Goal: Task Accomplishment & Management: Complete application form

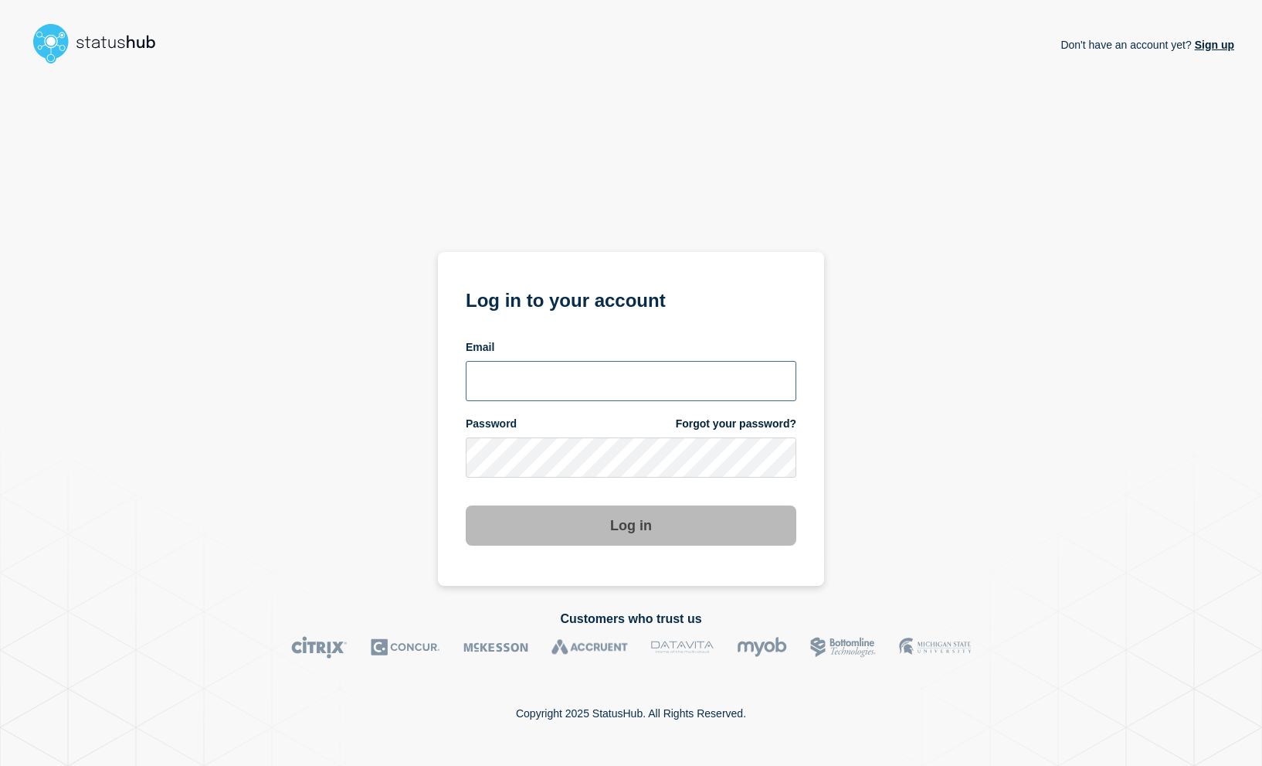
click at [538, 389] on input "email input" at bounding box center [631, 381] width 331 height 40
type input "sascha.engel@emarsys.com"
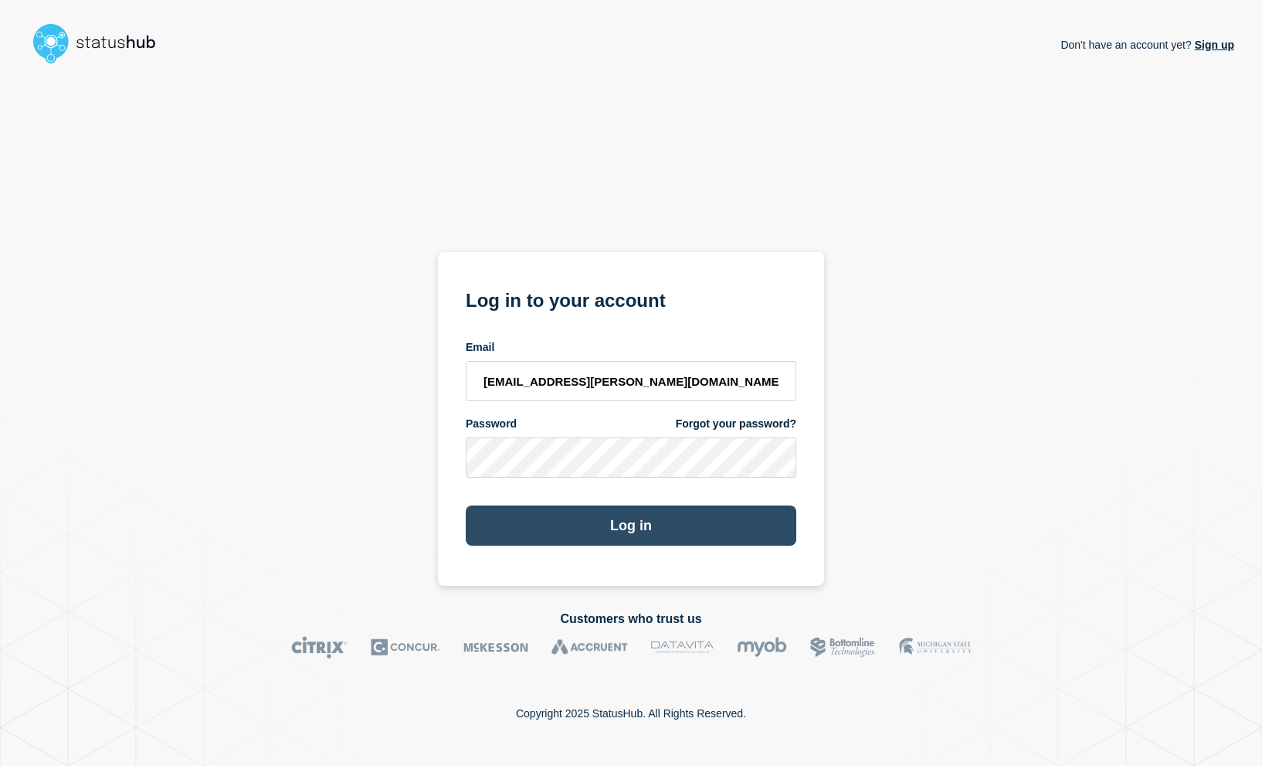
click at [634, 527] on button "Log in" at bounding box center [631, 525] width 331 height 40
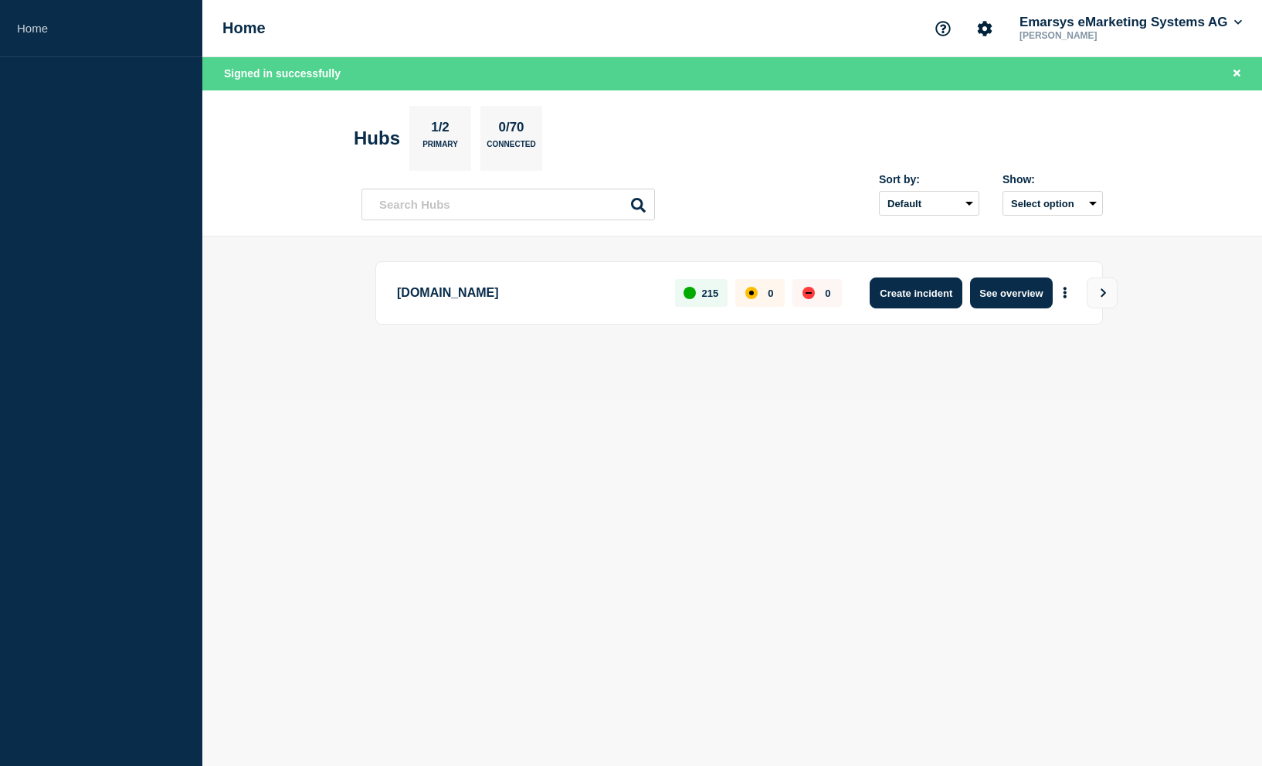
click at [908, 291] on button "Create incident" at bounding box center [916, 292] width 93 height 31
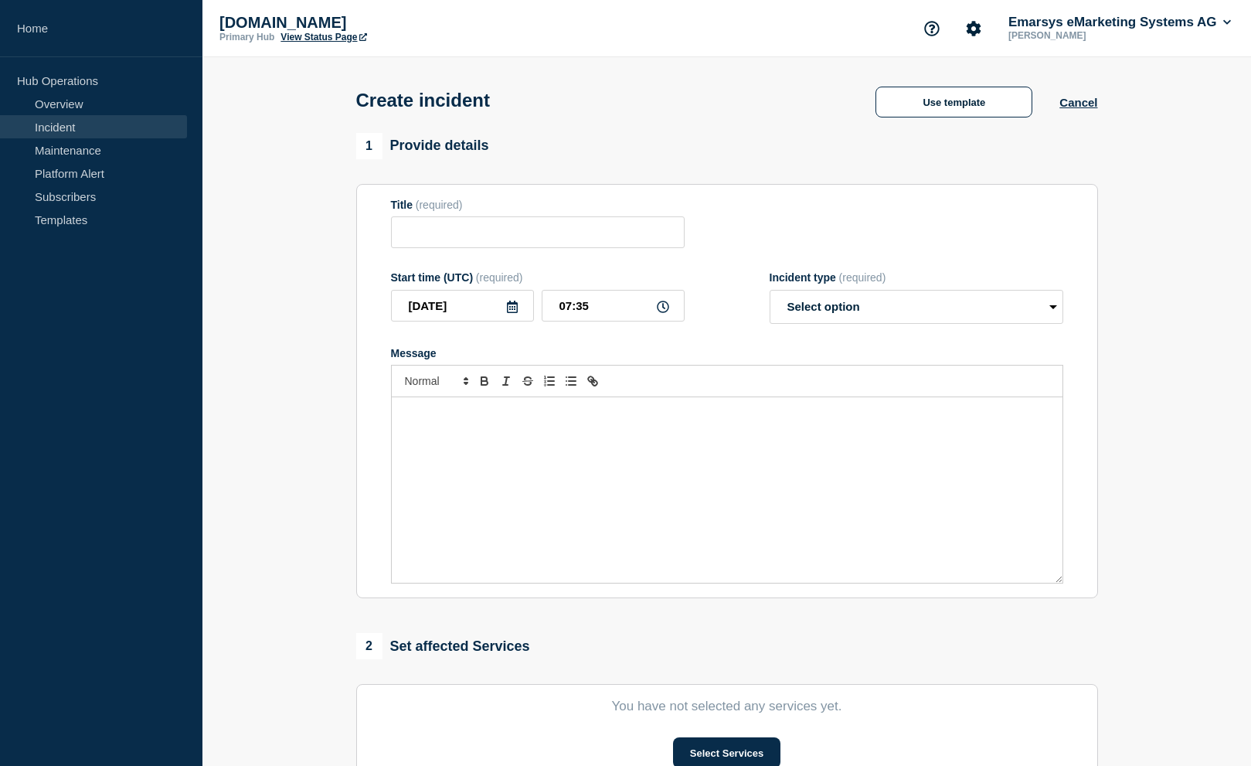
click at [512, 311] on icon at bounding box center [512, 307] width 12 height 12
click at [537, 399] on div "3" at bounding box center [541, 402] width 22 height 22
type input "[DATE]"
click at [662, 310] on icon at bounding box center [663, 307] width 12 height 12
click at [603, 309] on input "07:35" at bounding box center [613, 306] width 143 height 32
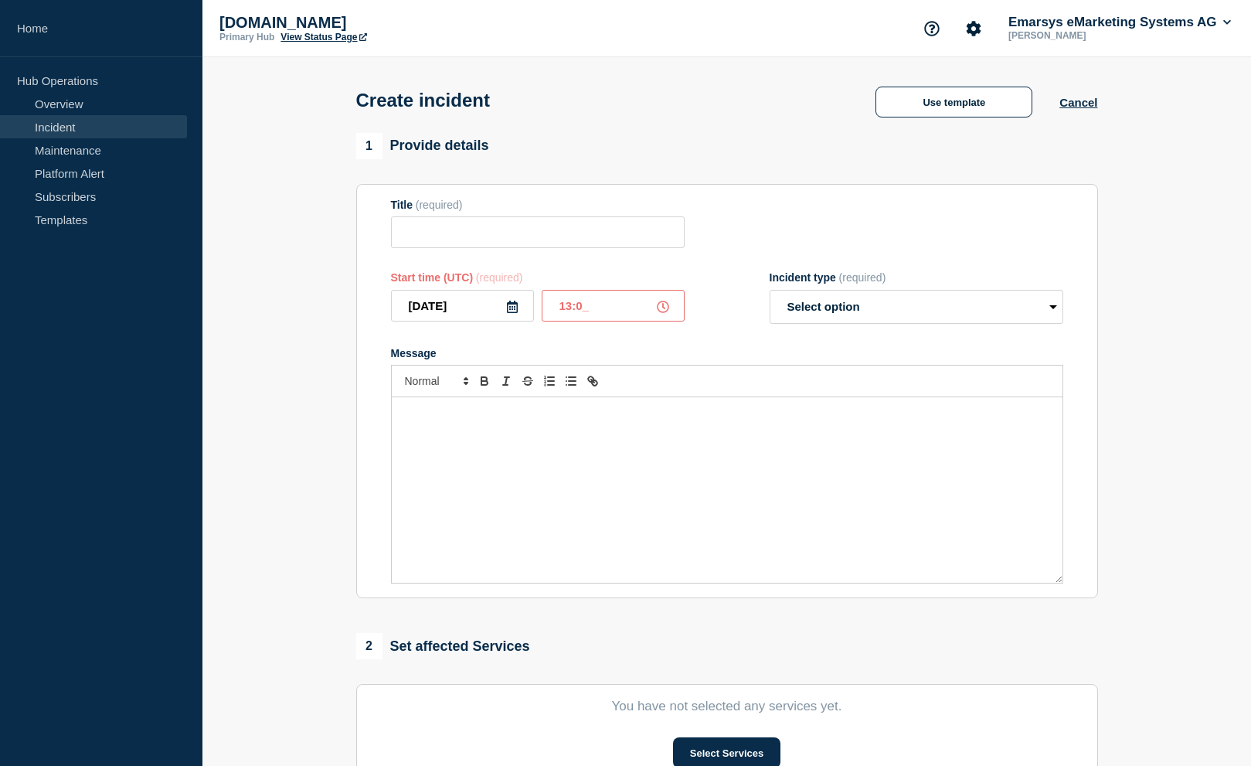
type input "13:00"
click at [830, 319] on select "Select option Investigating Identified Monitoring" at bounding box center [917, 307] width 294 height 34
select select "identified"
click at [770, 293] on select "Select option Investigating Identified Monitoring" at bounding box center [917, 307] width 294 height 34
click at [653, 340] on form "Title (required) Start time (UTC) (required) [DATE] 13:00 Incident type (requir…" at bounding box center [727, 392] width 672 height 386
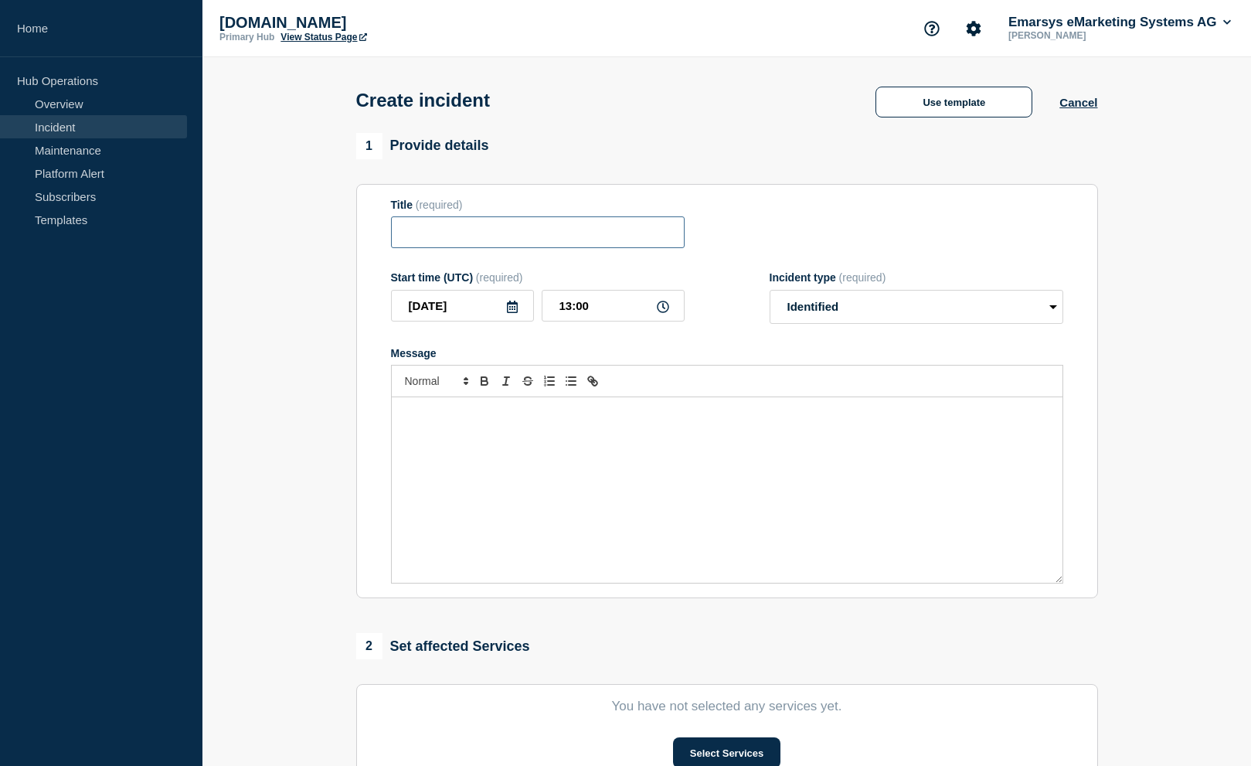
click at [466, 236] on input "Title" at bounding box center [538, 232] width 294 height 32
paste input "We are observing service disruptions with the Event Attribution Service."
type input "We are observing service disruptions with the Event Attribution Service."
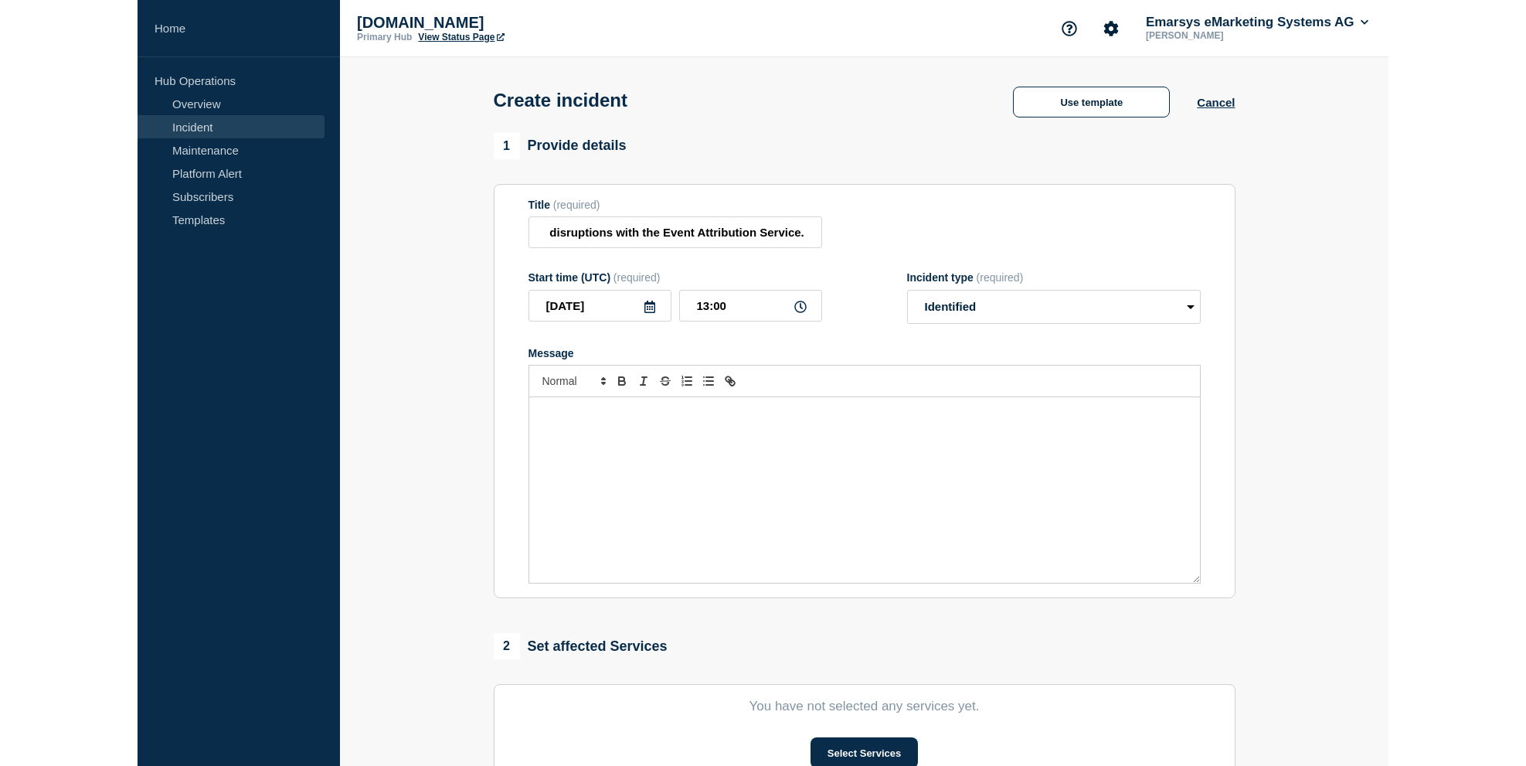
scroll to position [0, 0]
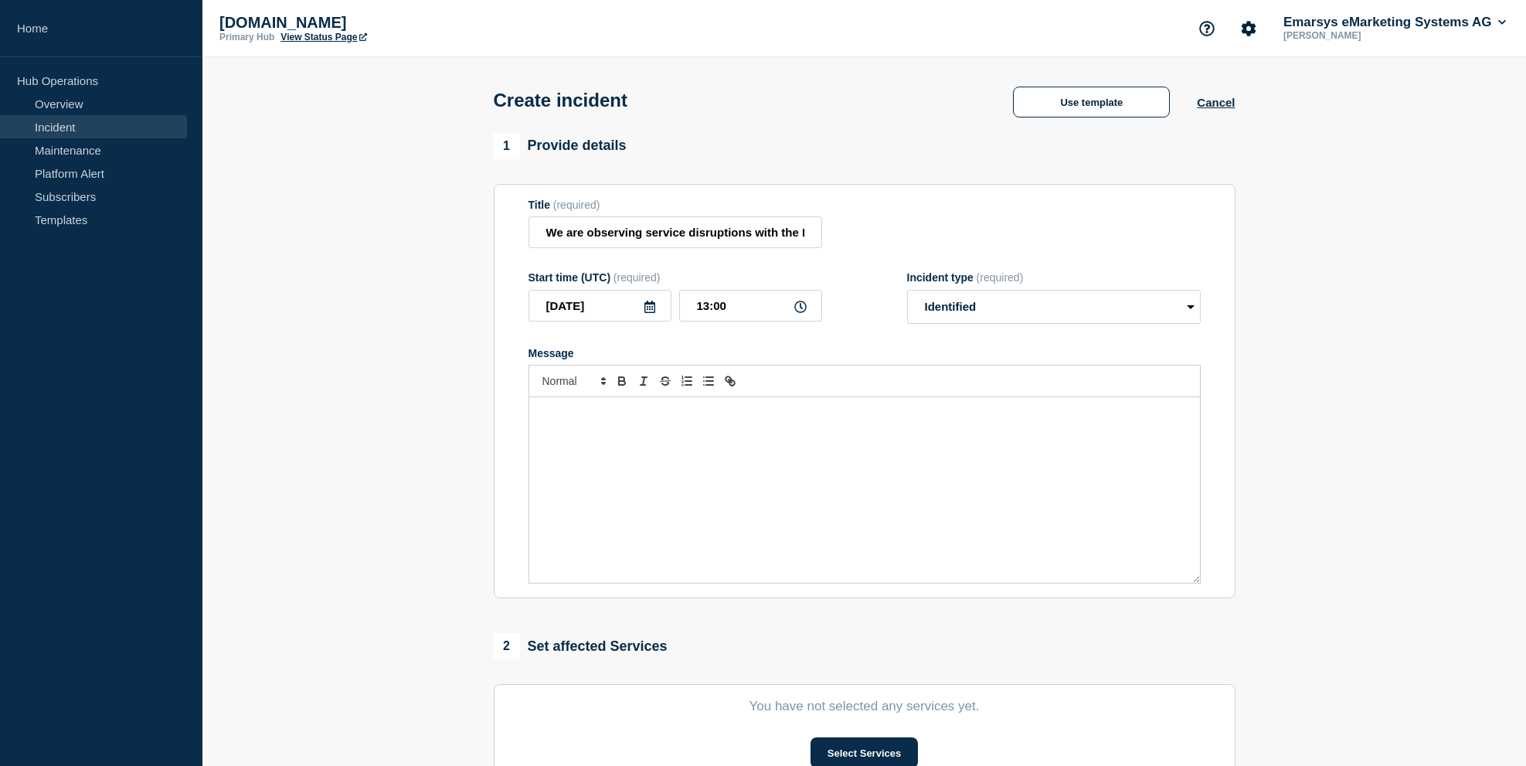
click at [775, 450] on div "Message" at bounding box center [864, 489] width 671 height 185
click at [756, 313] on input "13:00" at bounding box center [750, 306] width 143 height 32
click at [709, 306] on input "13:00" at bounding box center [750, 306] width 143 height 32
type input "12:00"
click at [574, 426] on p "Message" at bounding box center [864, 428] width 647 height 14
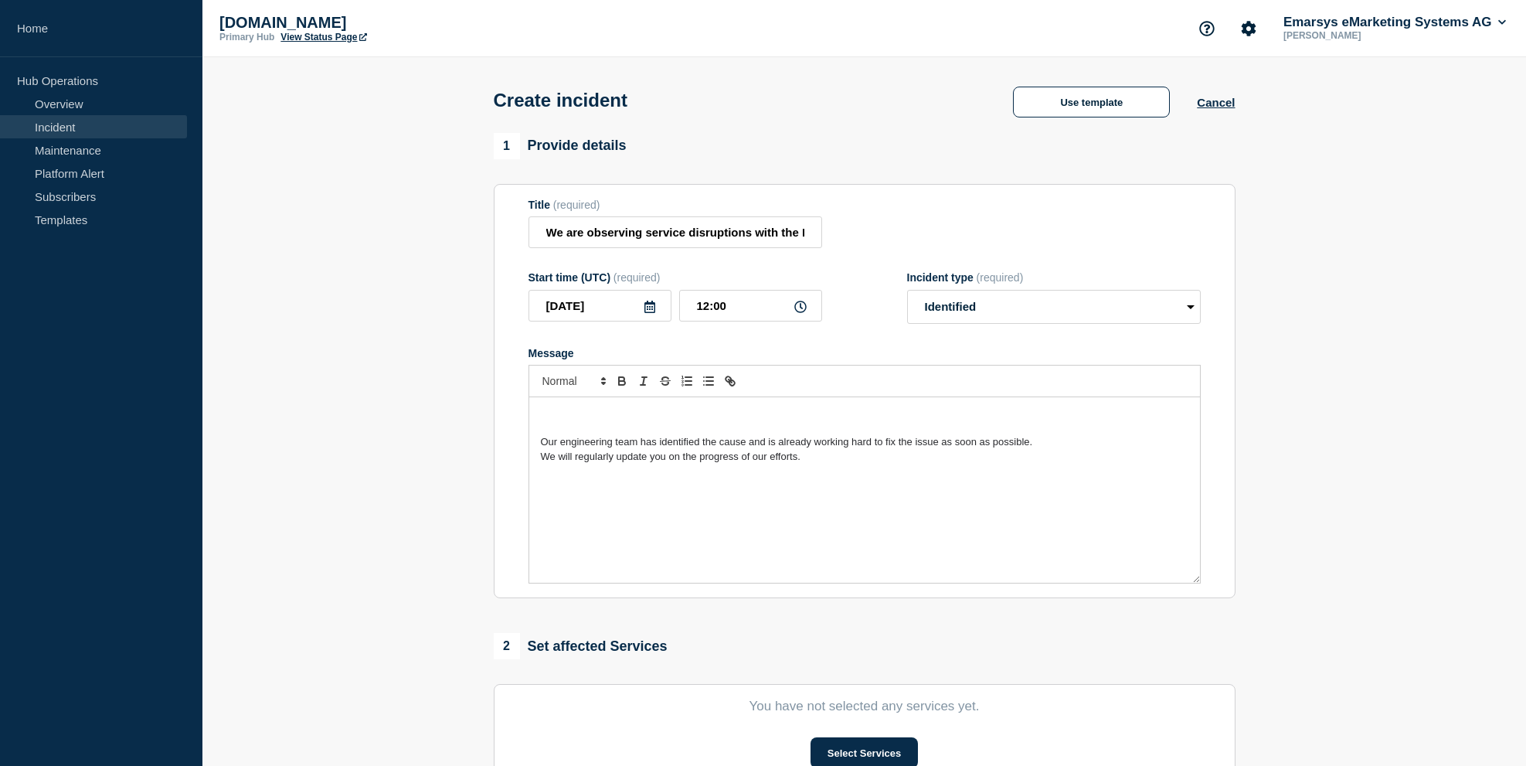
click at [573, 420] on p "Message" at bounding box center [864, 413] width 647 height 14
drag, startPoint x: 922, startPoint y: 419, endPoint x: 961, endPoint y: 419, distance: 39.4
click at [961, 419] on p "The event attribution service has not processed any new attributions since [DAT…" at bounding box center [864, 413] width 647 height 14
click at [910, 508] on div "The event attribution service has not processed any new attributions since [DAT…" at bounding box center [864, 489] width 671 height 185
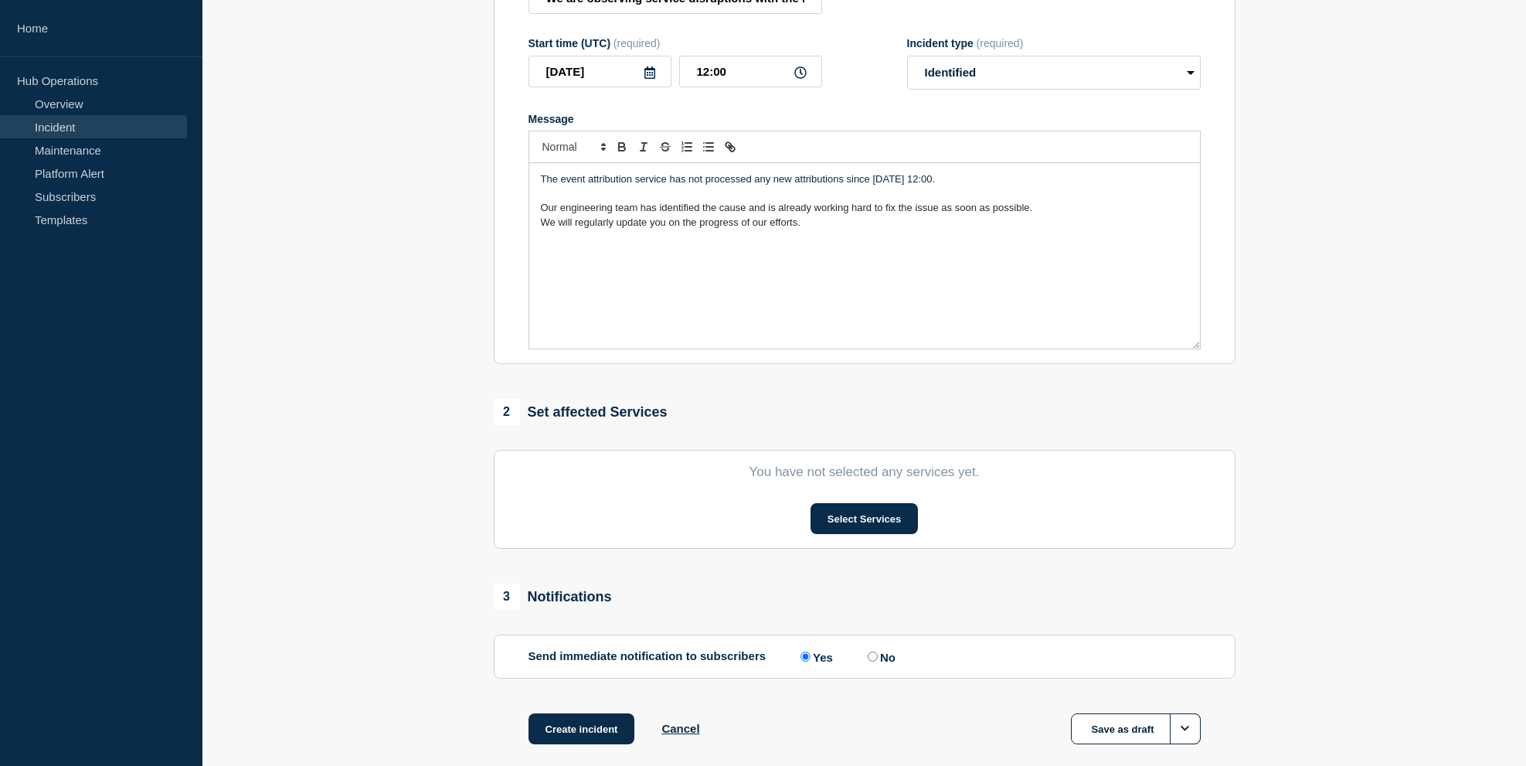
scroll to position [309, 0]
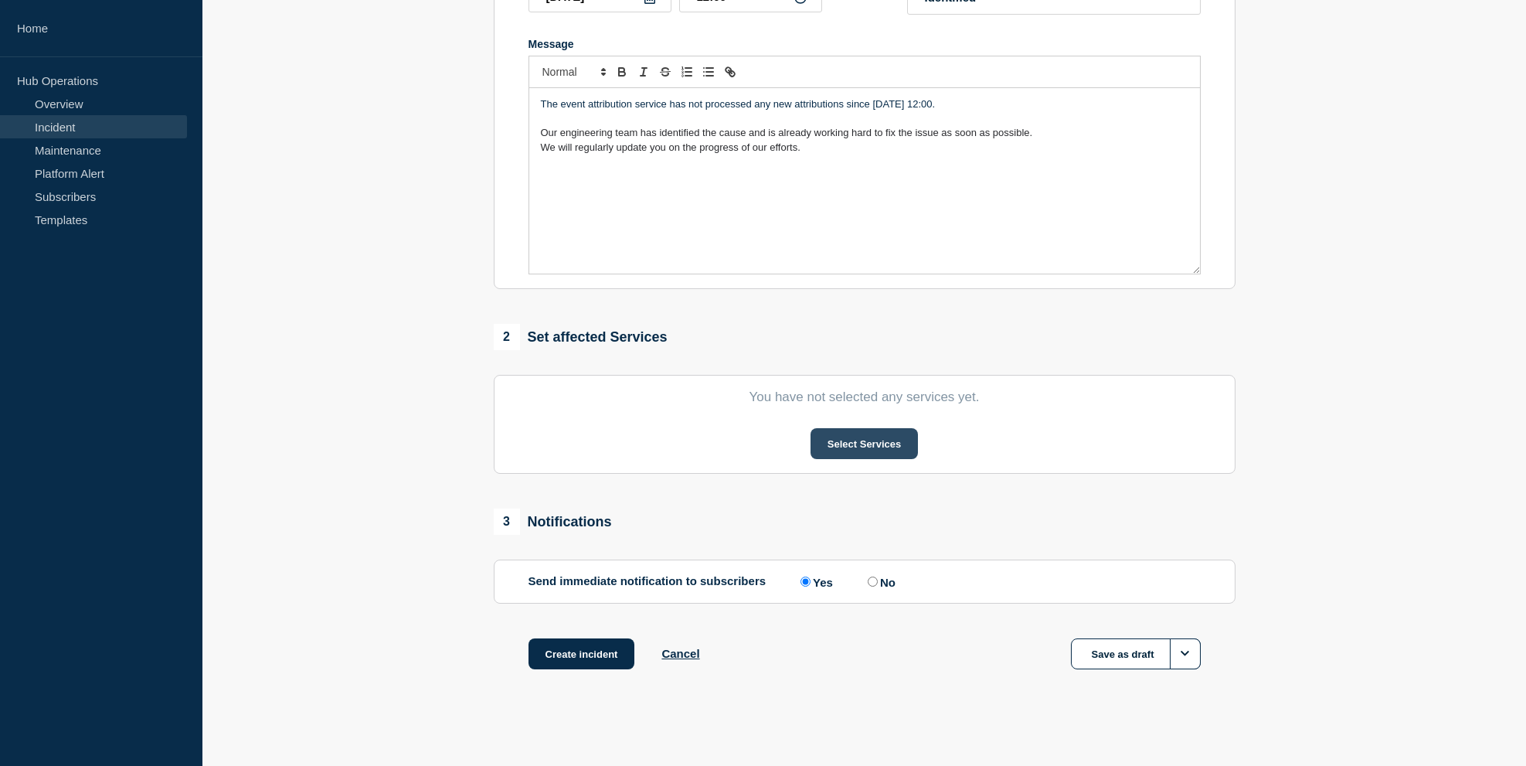
click at [856, 453] on button "Select Services" at bounding box center [864, 443] width 107 height 31
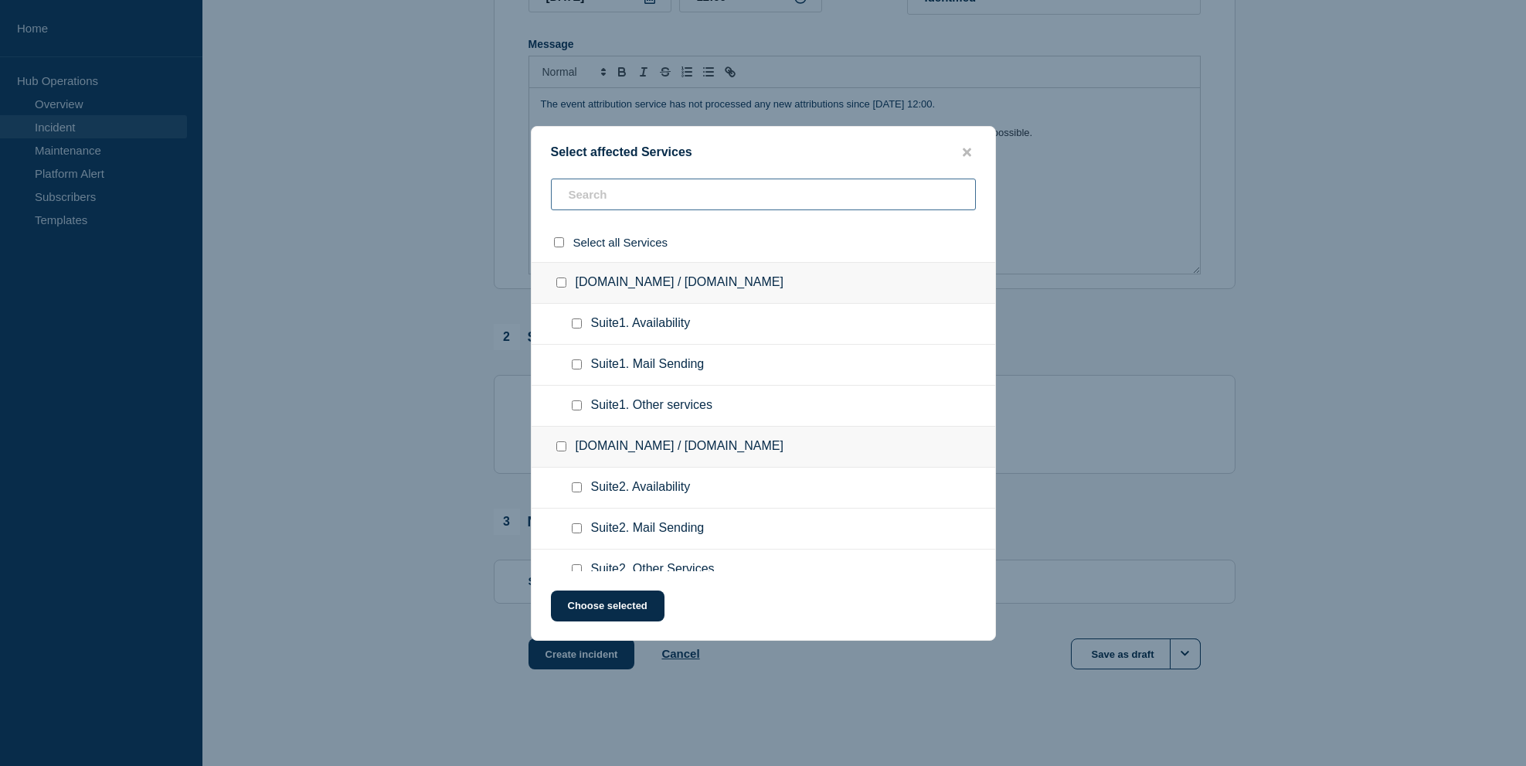
click at [607, 192] on input "text" at bounding box center [763, 194] width 425 height 32
type input "other"
click at [559, 245] on input "select all checkbox" at bounding box center [559, 242] width 10 height 10
checkbox input "true"
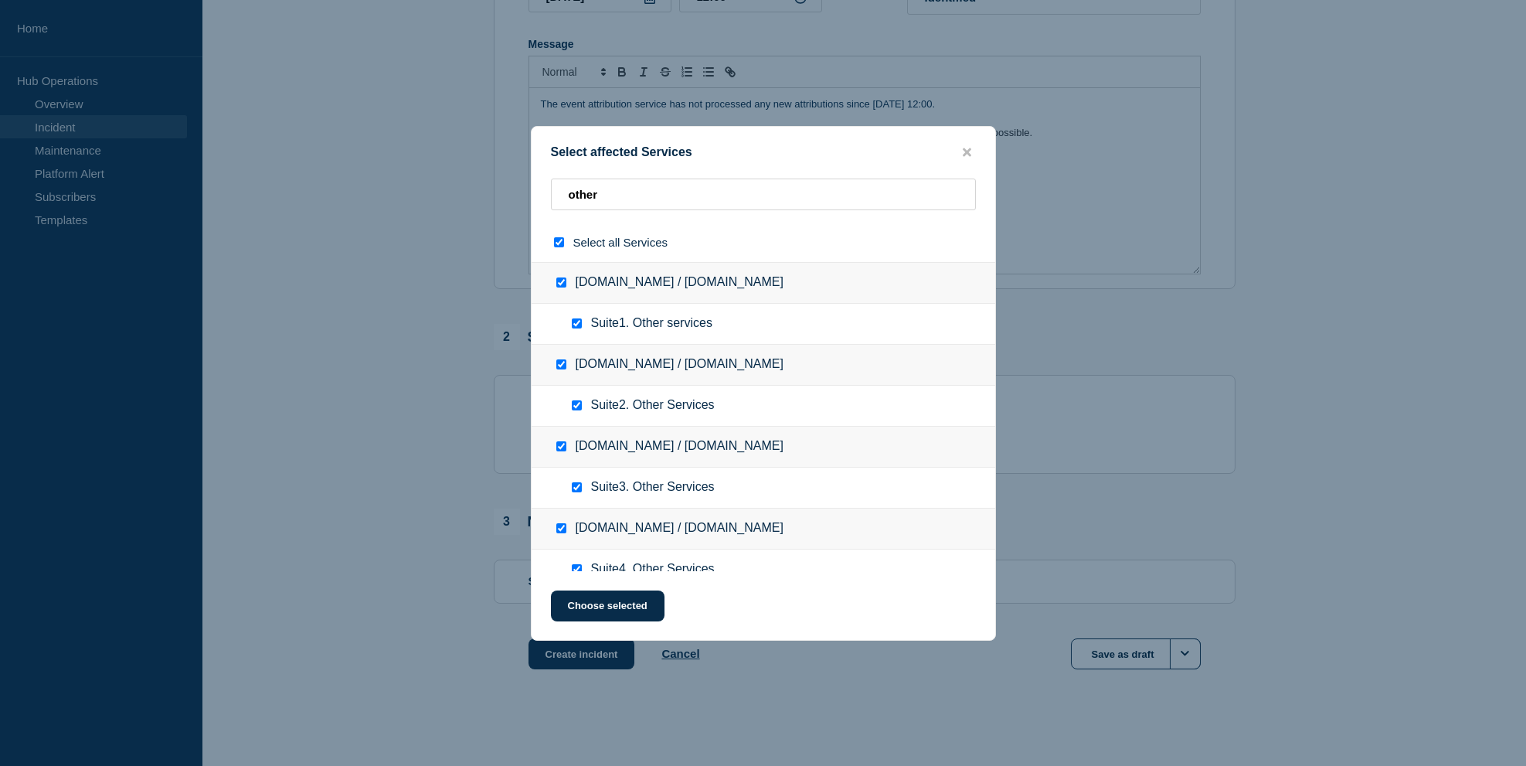
checkbox input "true"
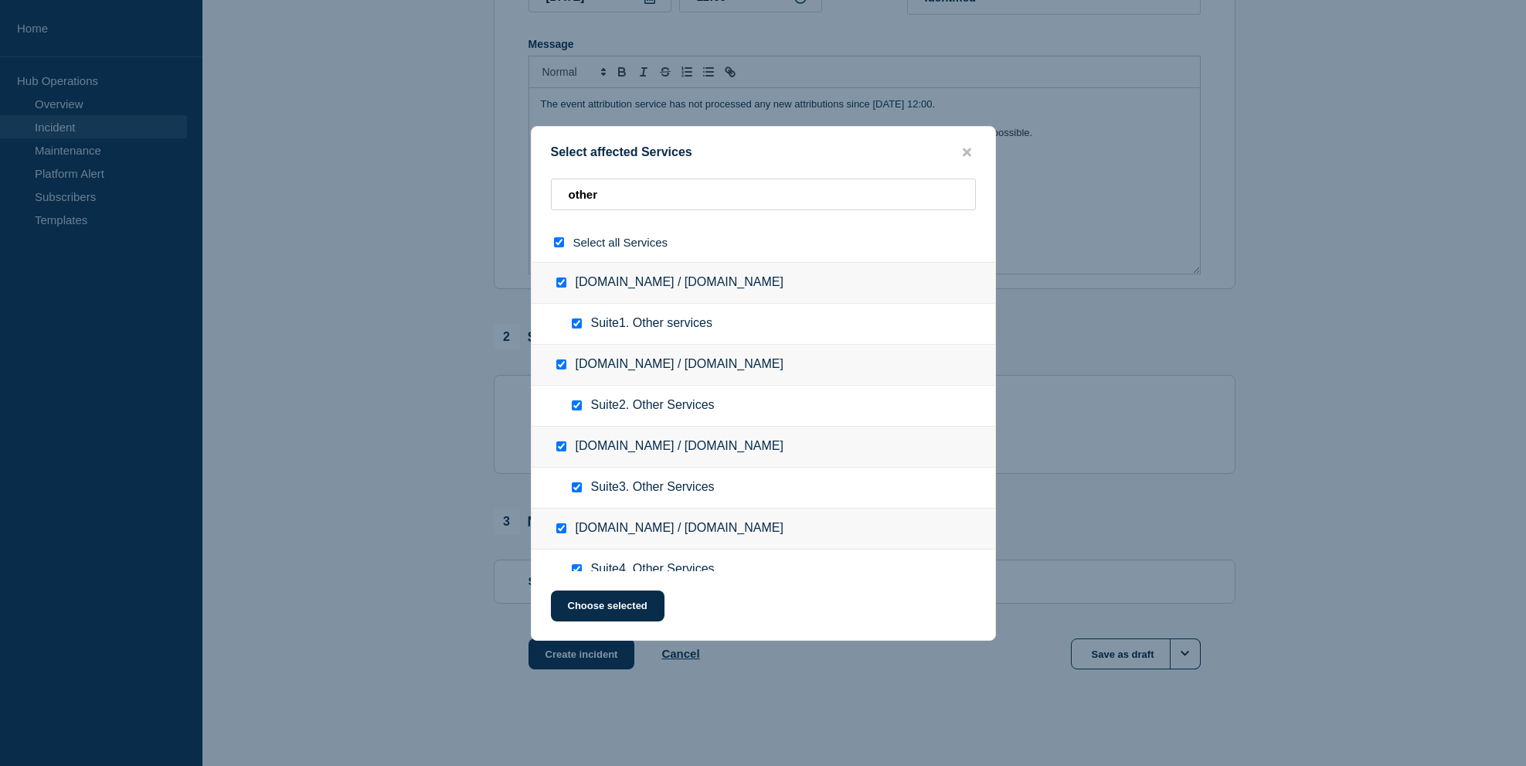
checkbox input "true"
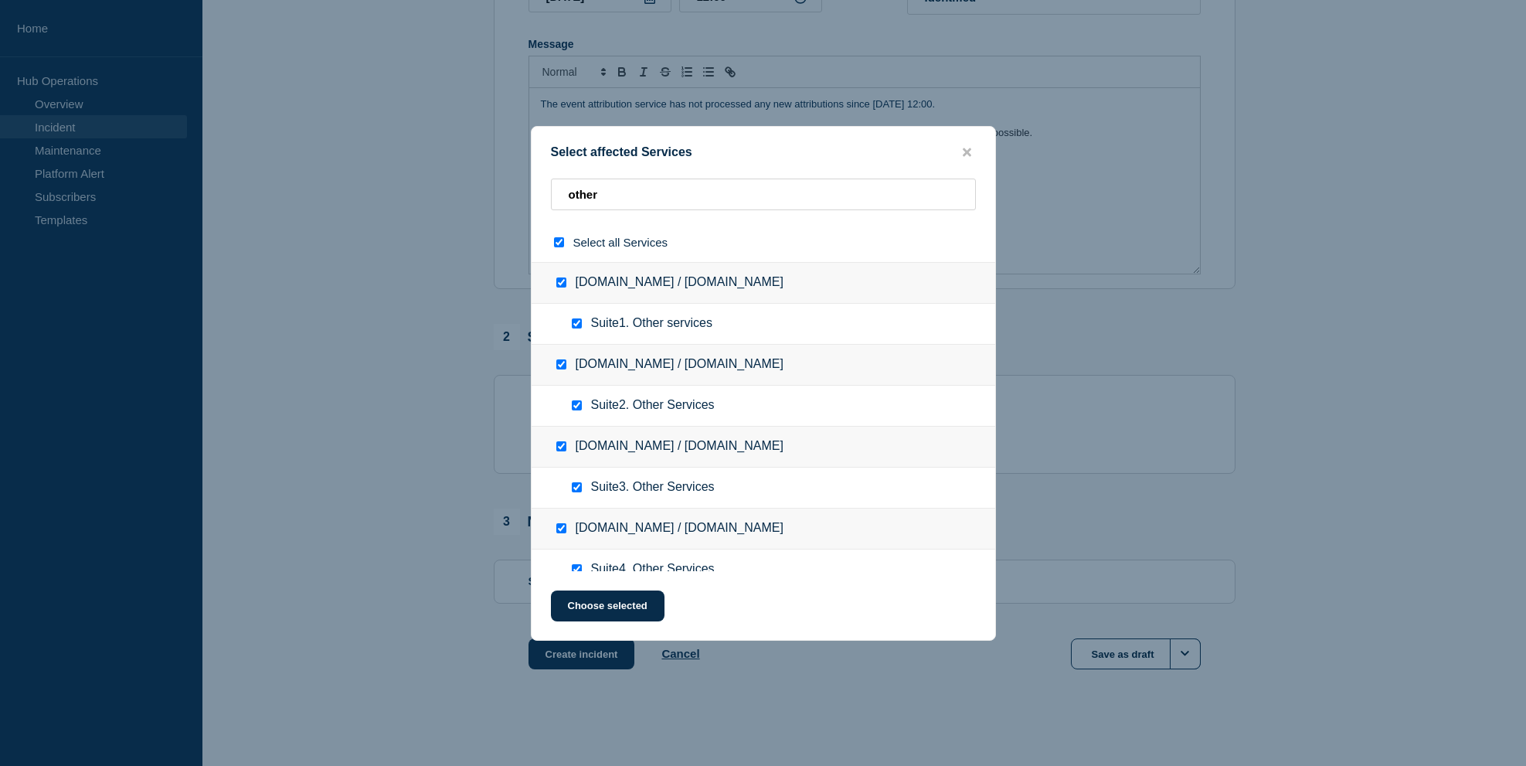
checkbox input "true"
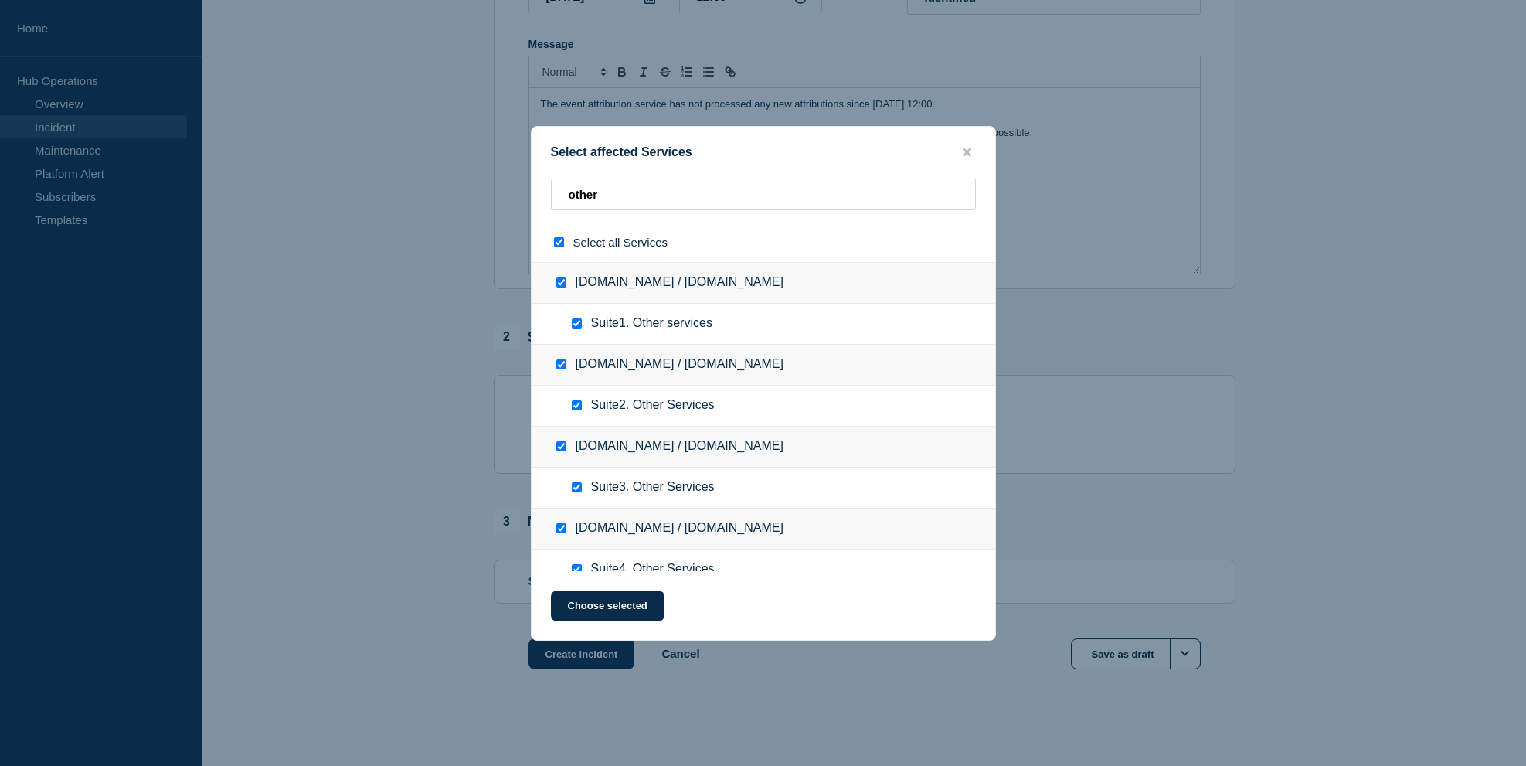
checkbox input "true"
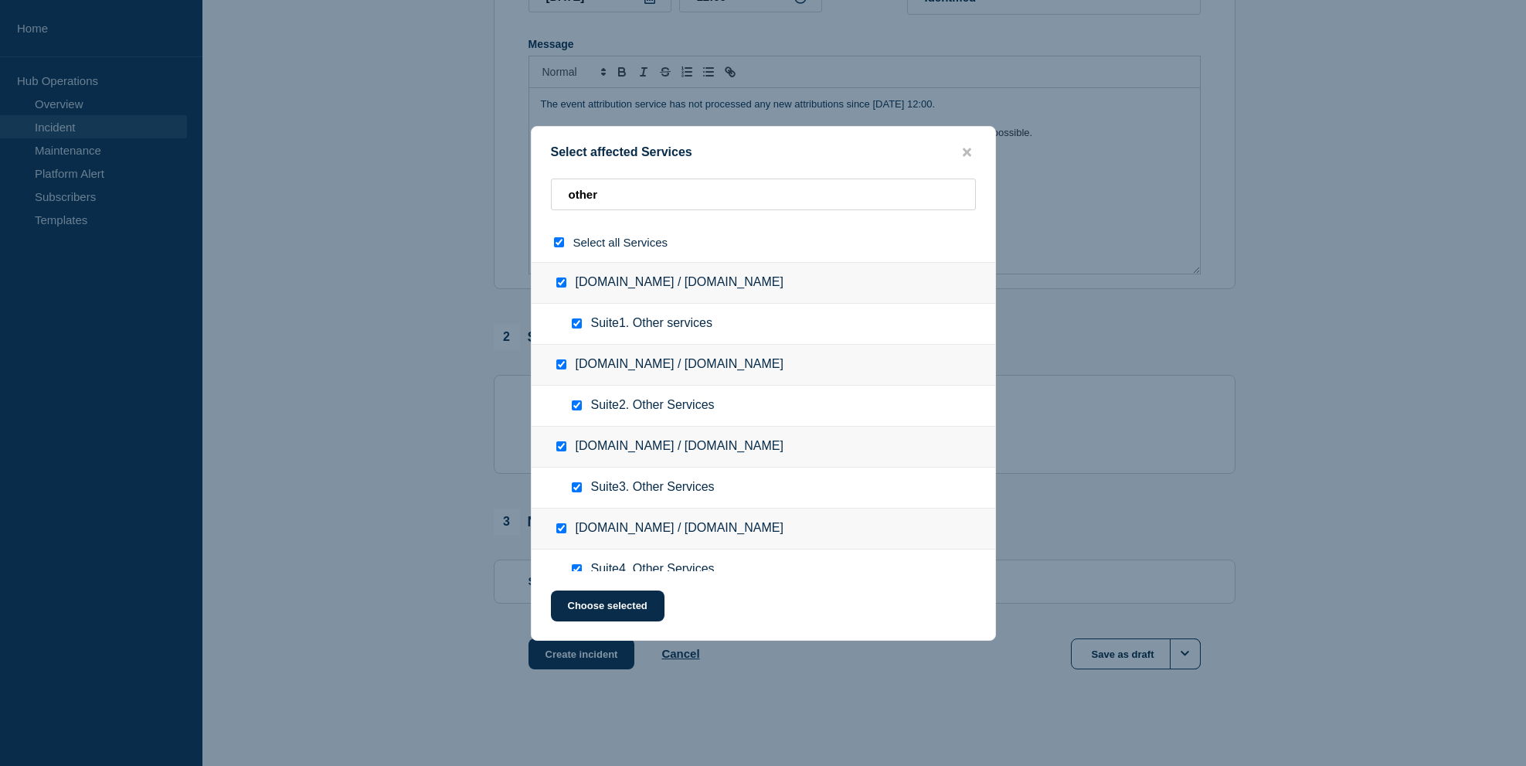
checkbox input "true"
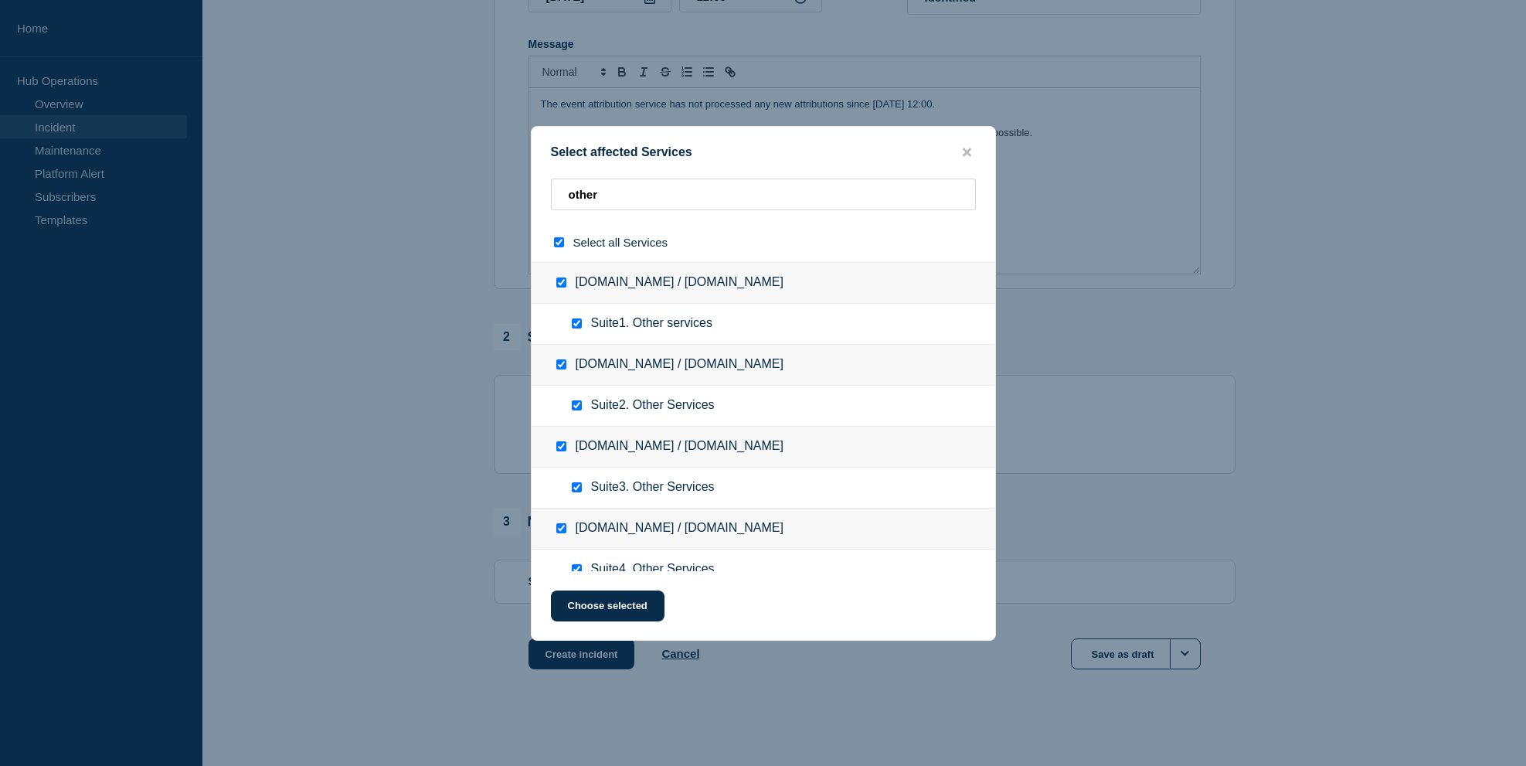
checkbox input "true"
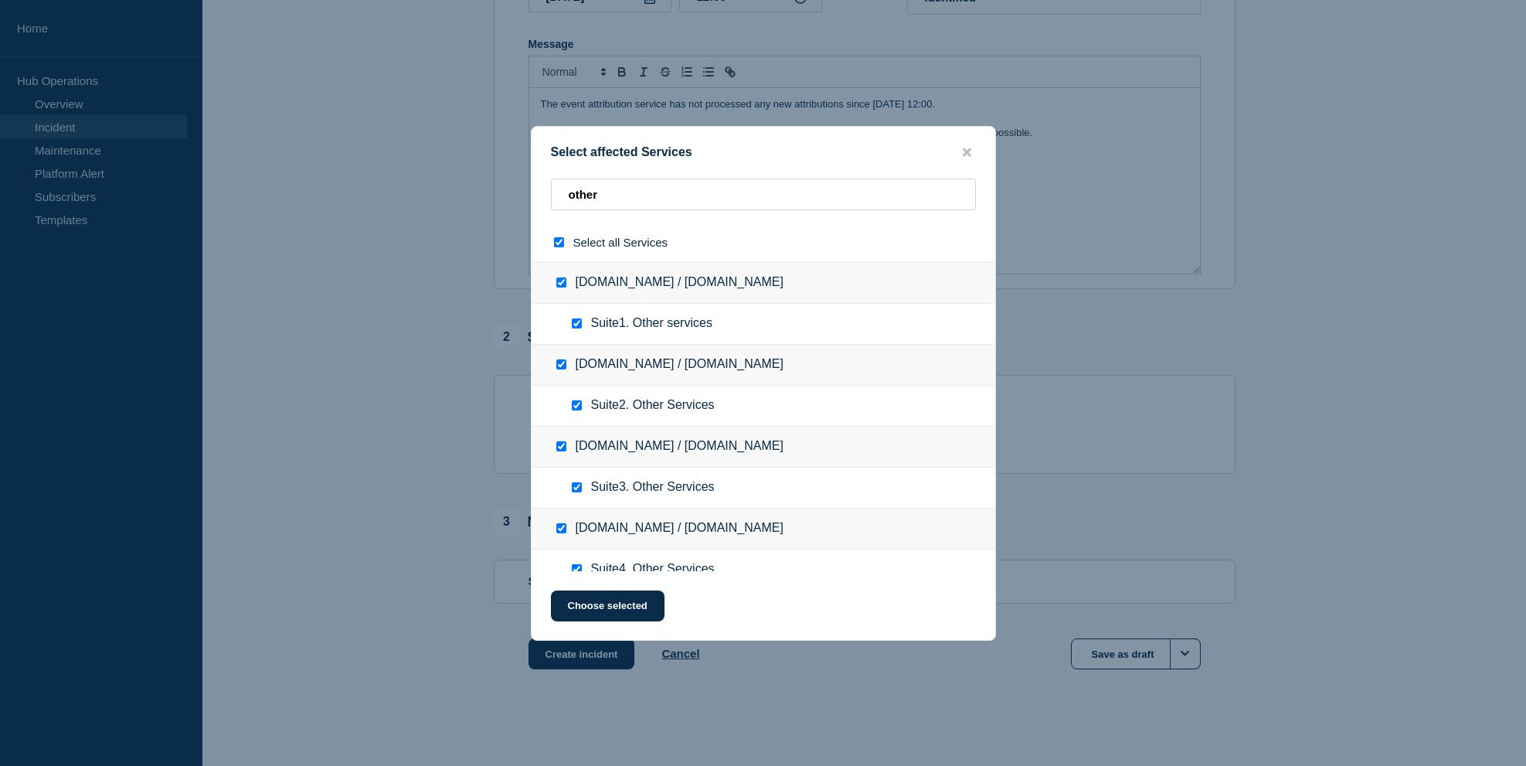
checkbox input "true"
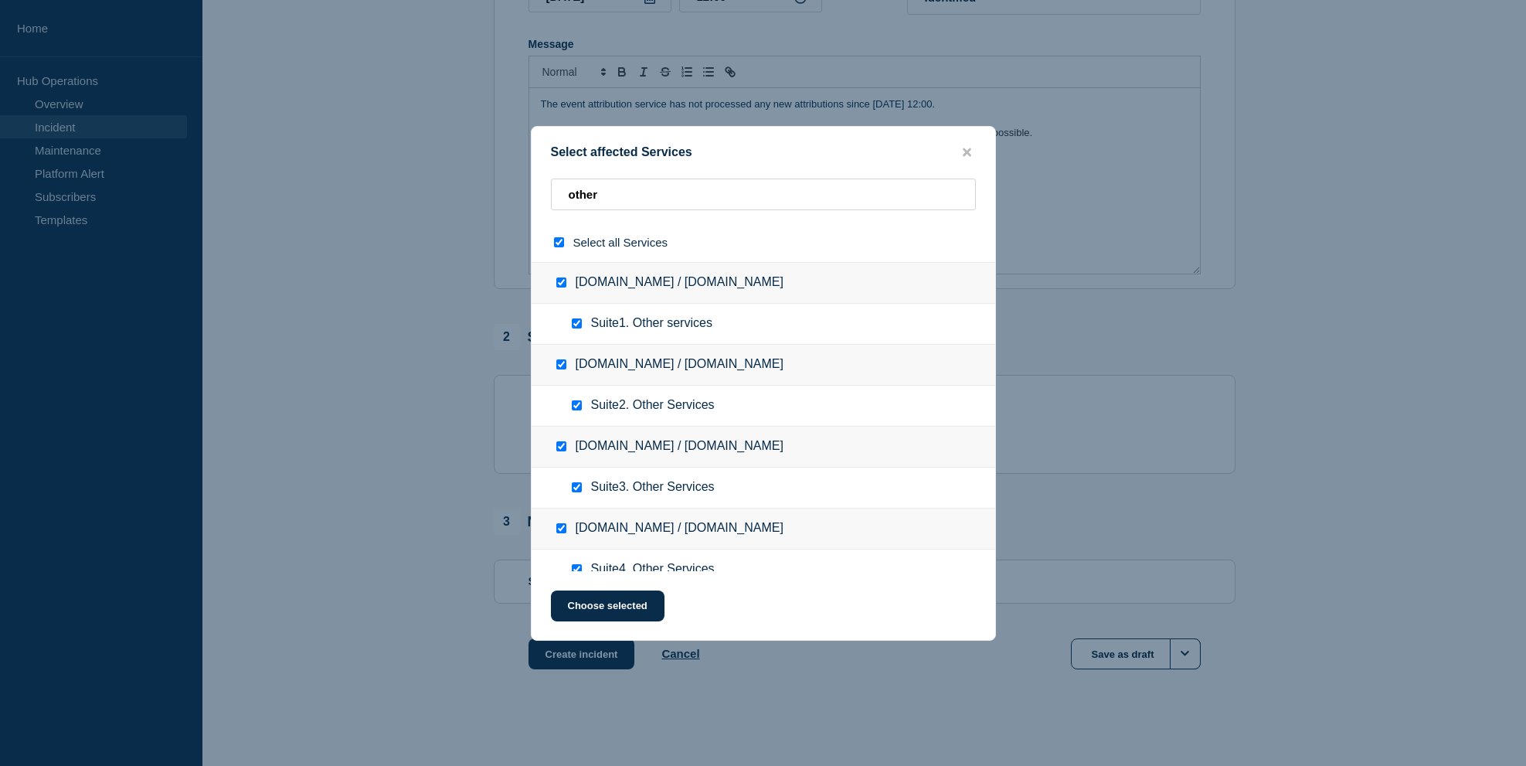
checkbox input "true"
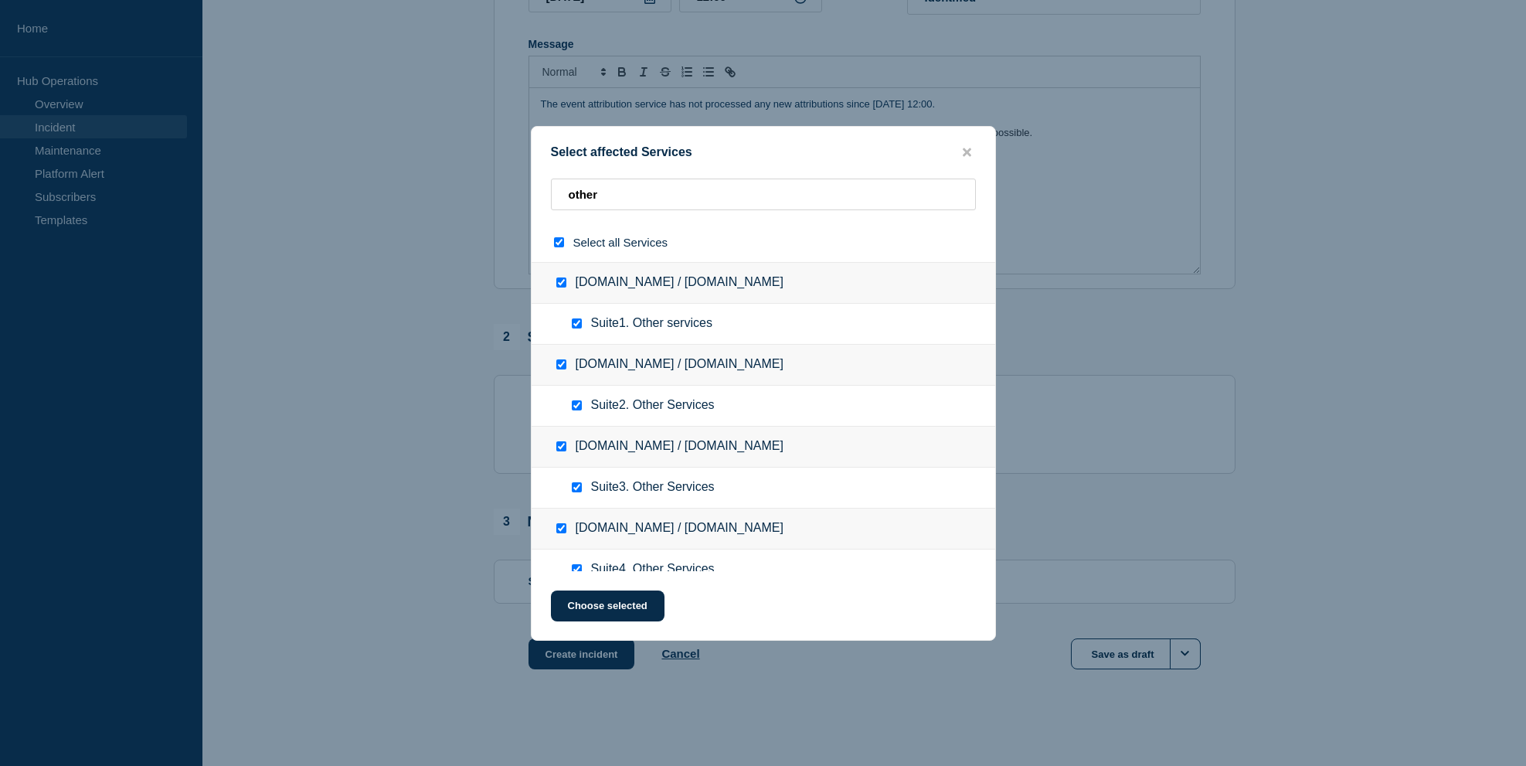
checkbox input "true"
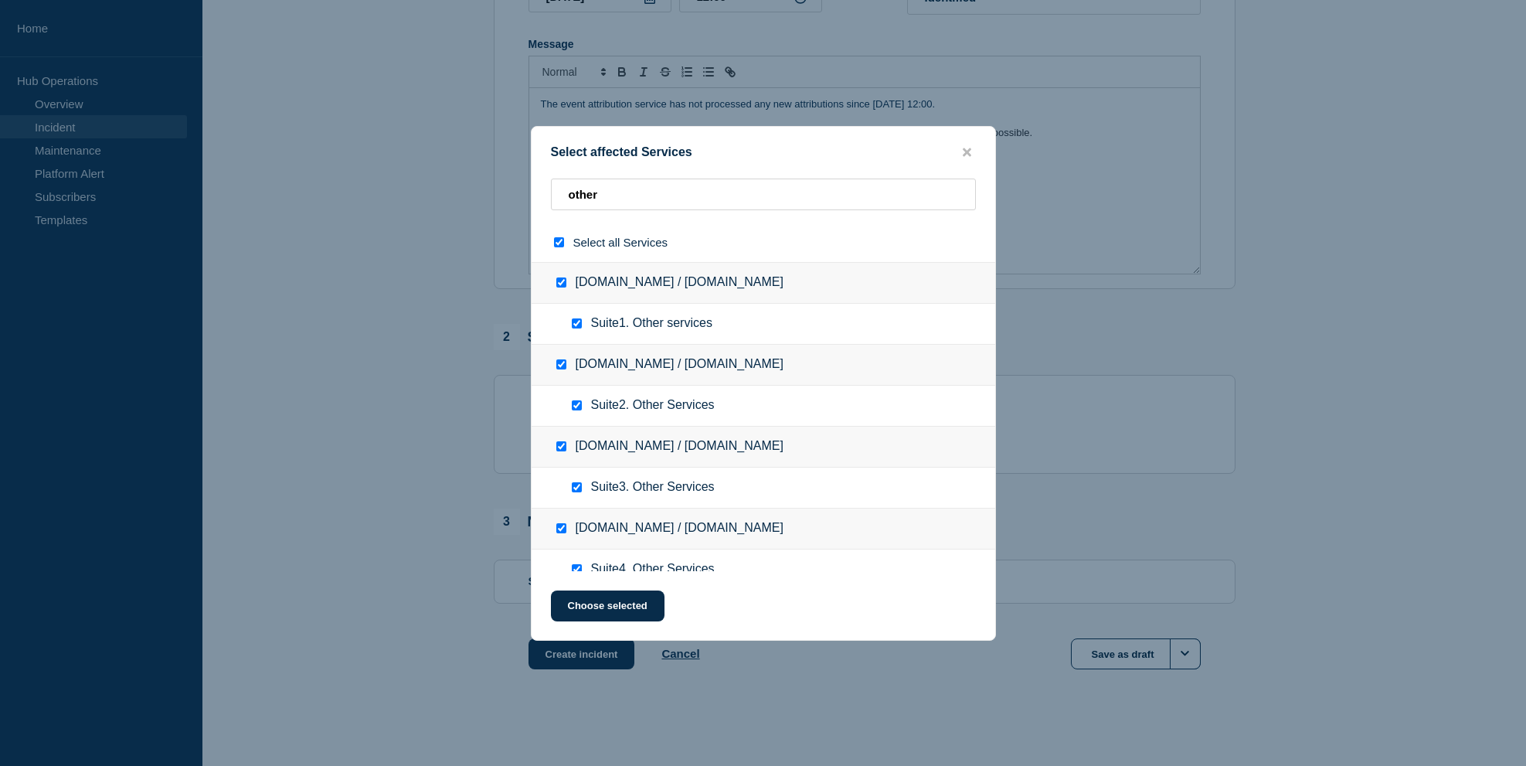
checkbox input "true"
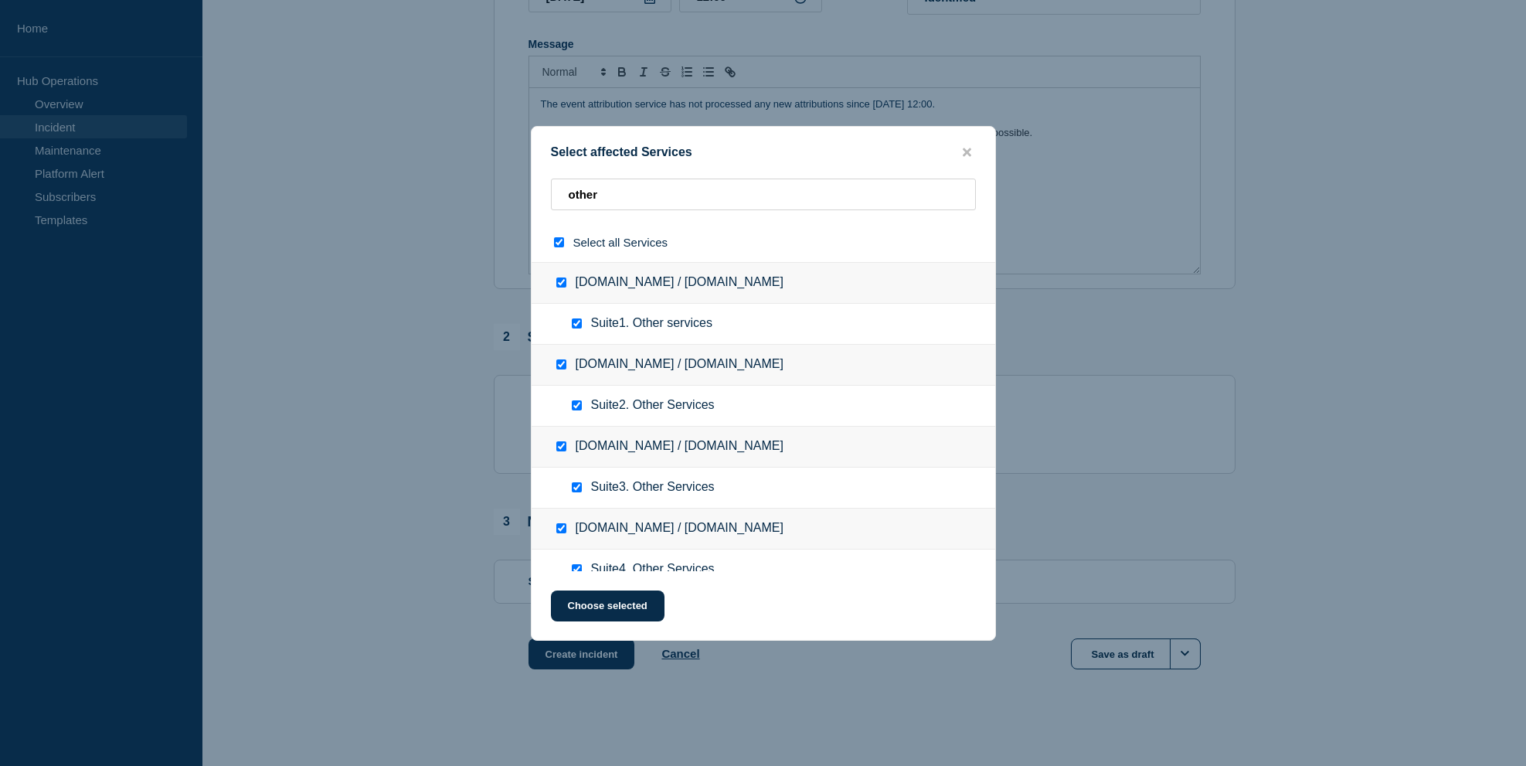
checkbox input "true"
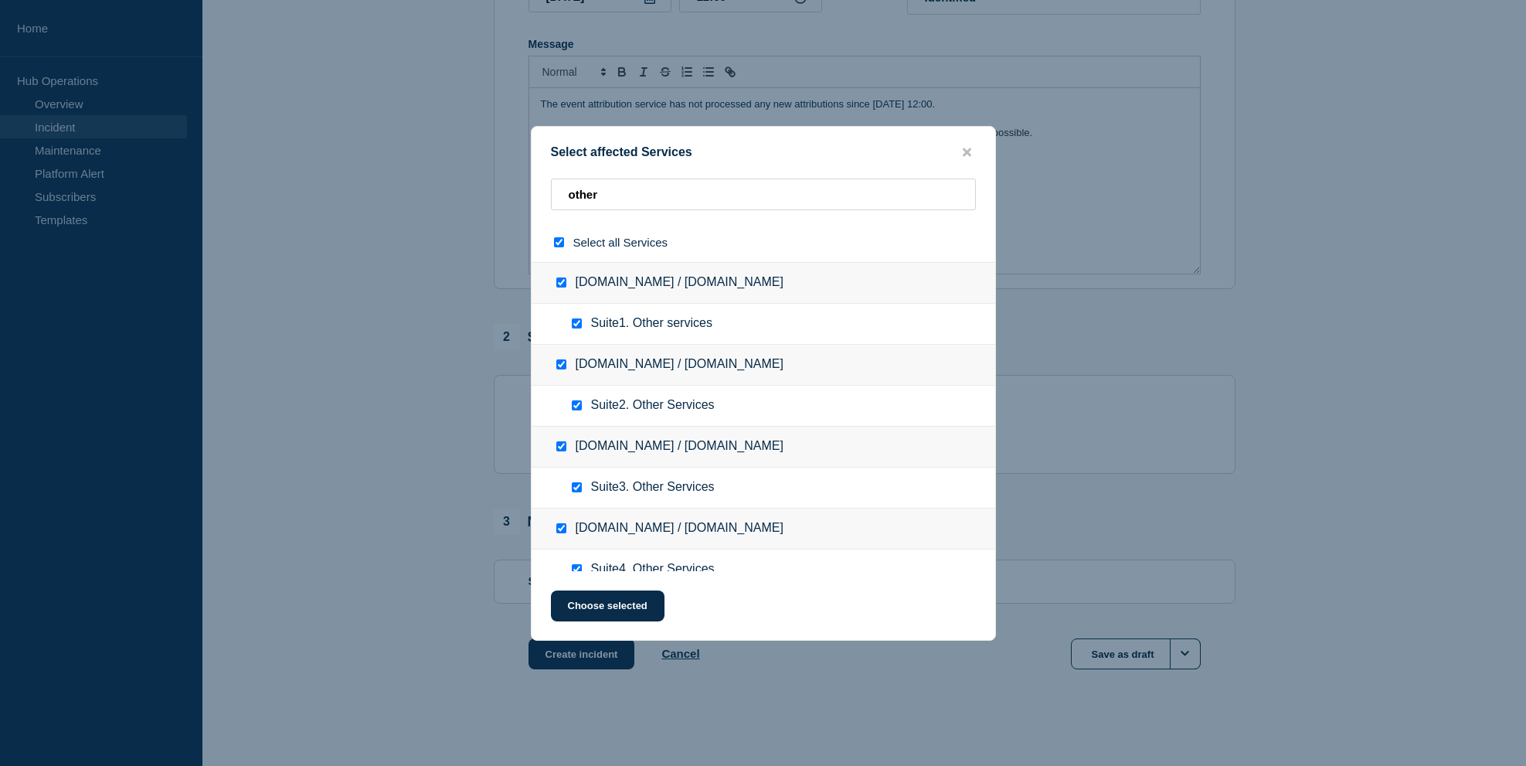
checkbox input "true"
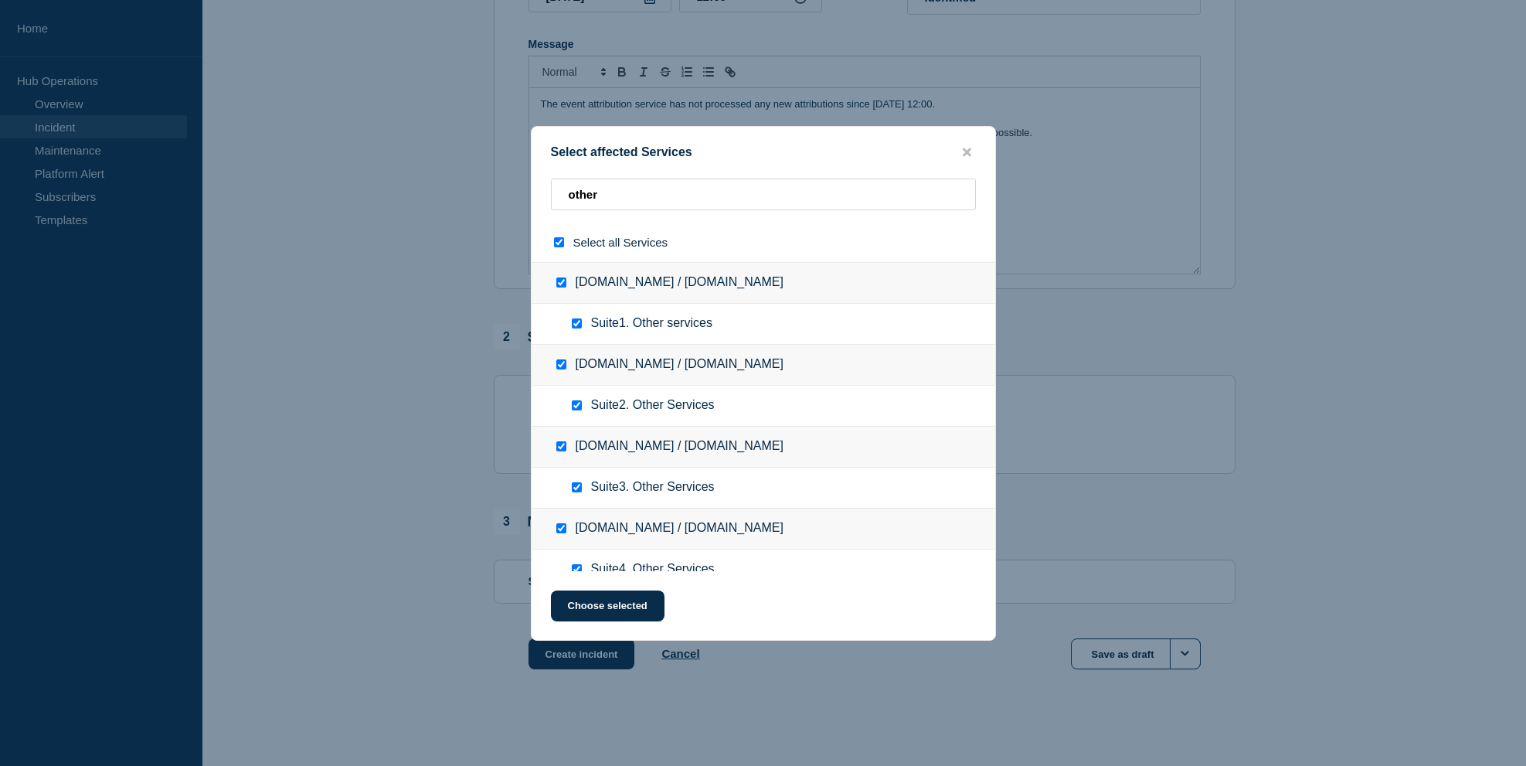
checkbox input "true"
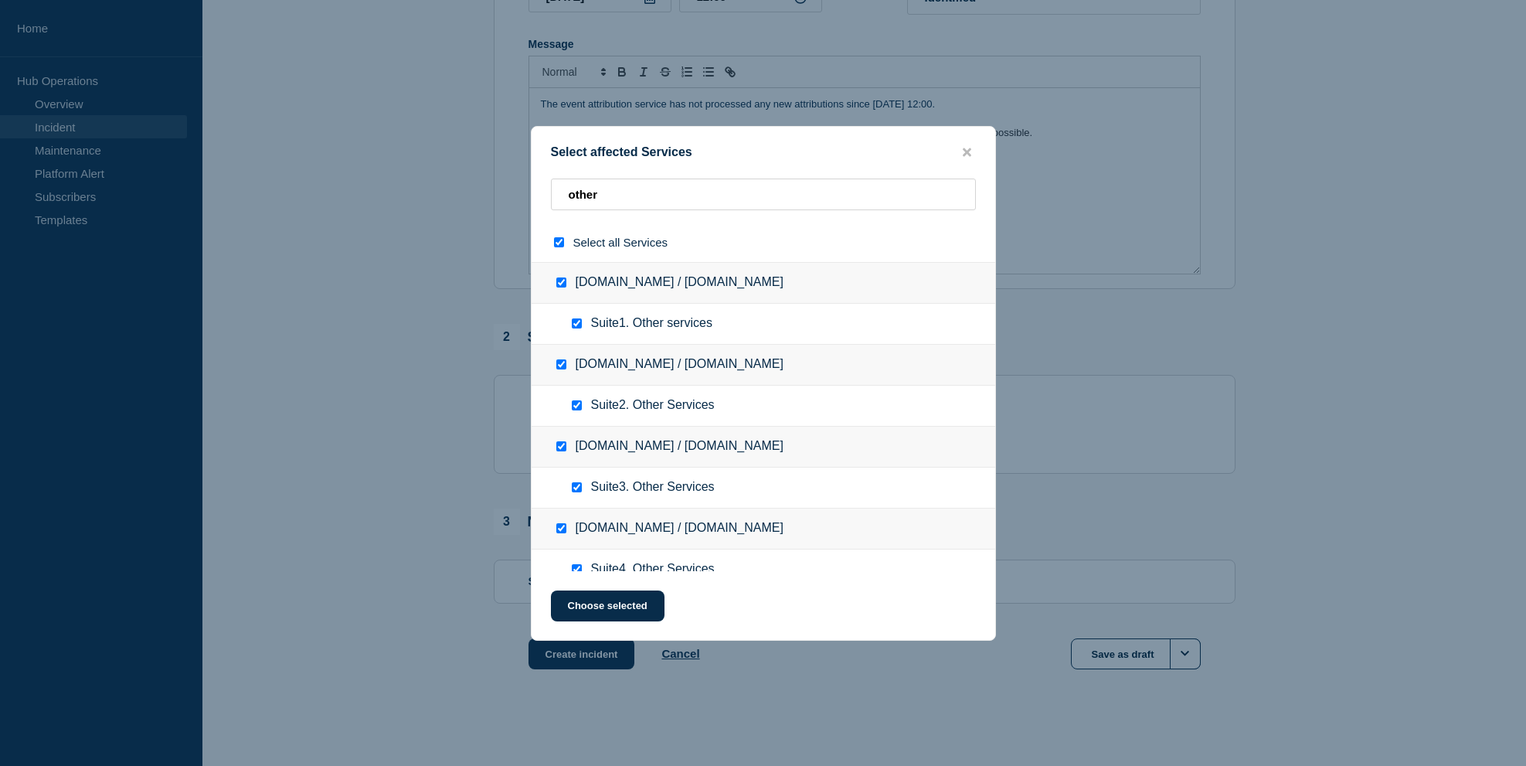
checkbox input "true"
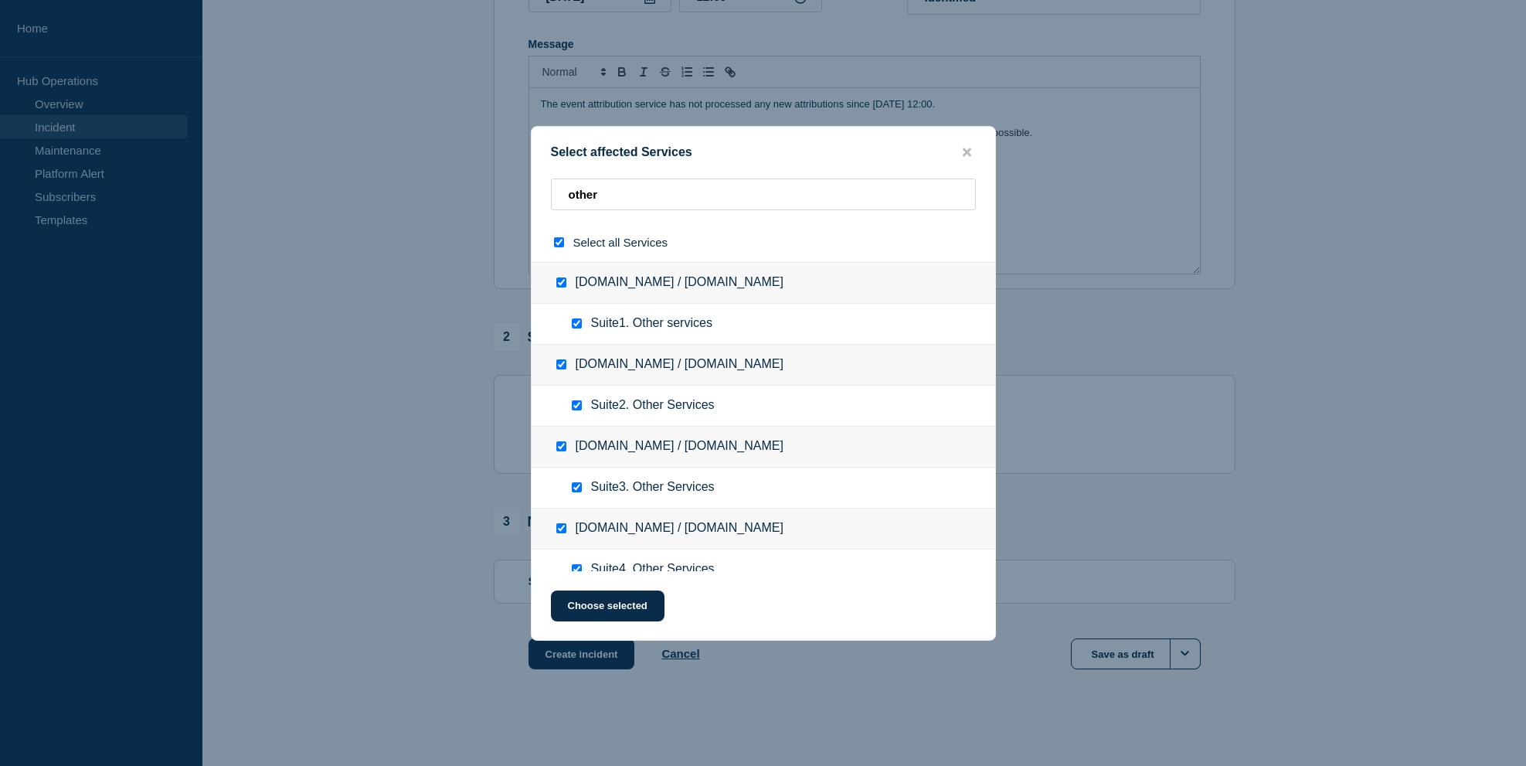
checkbox input "true"
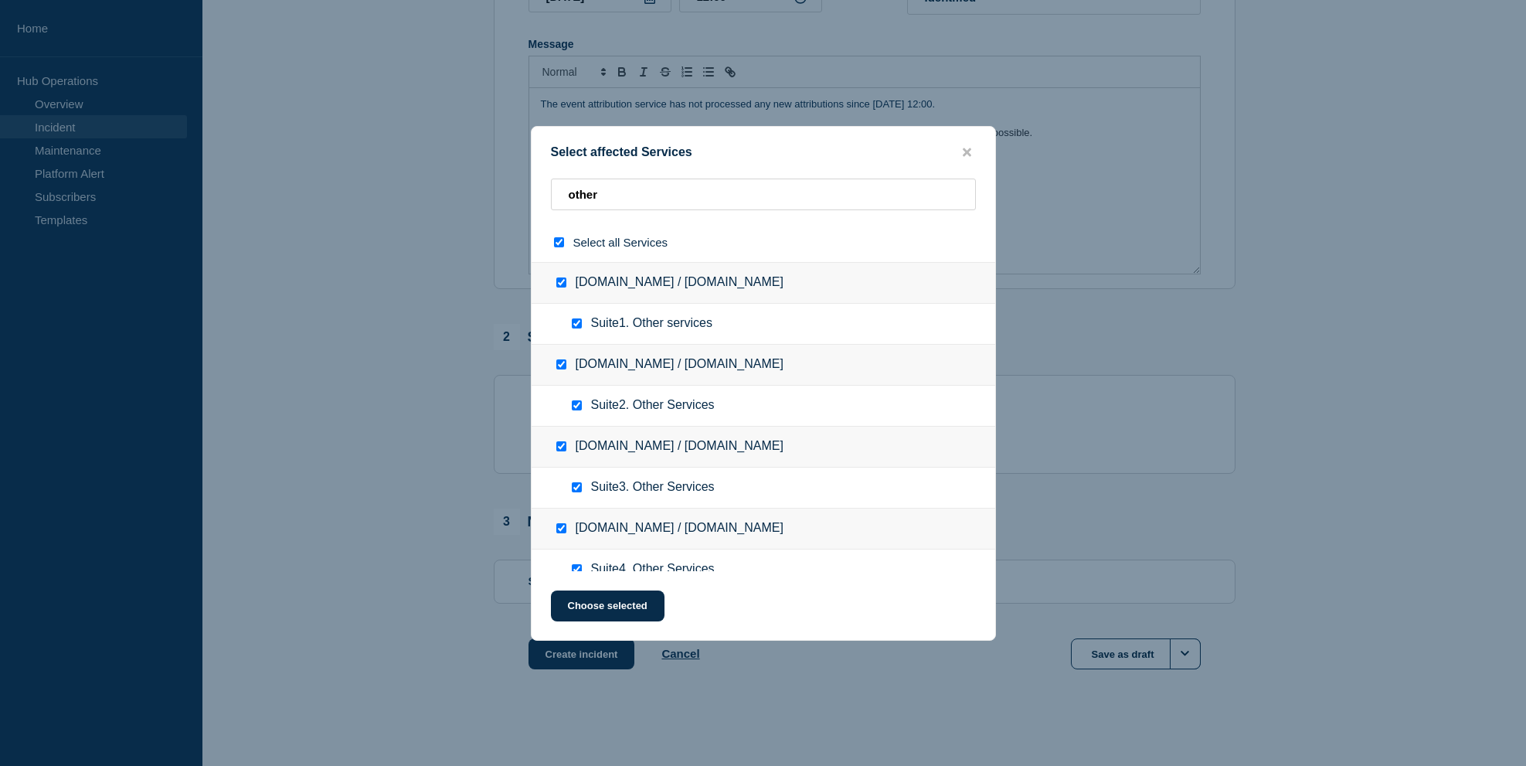
checkbox input "true"
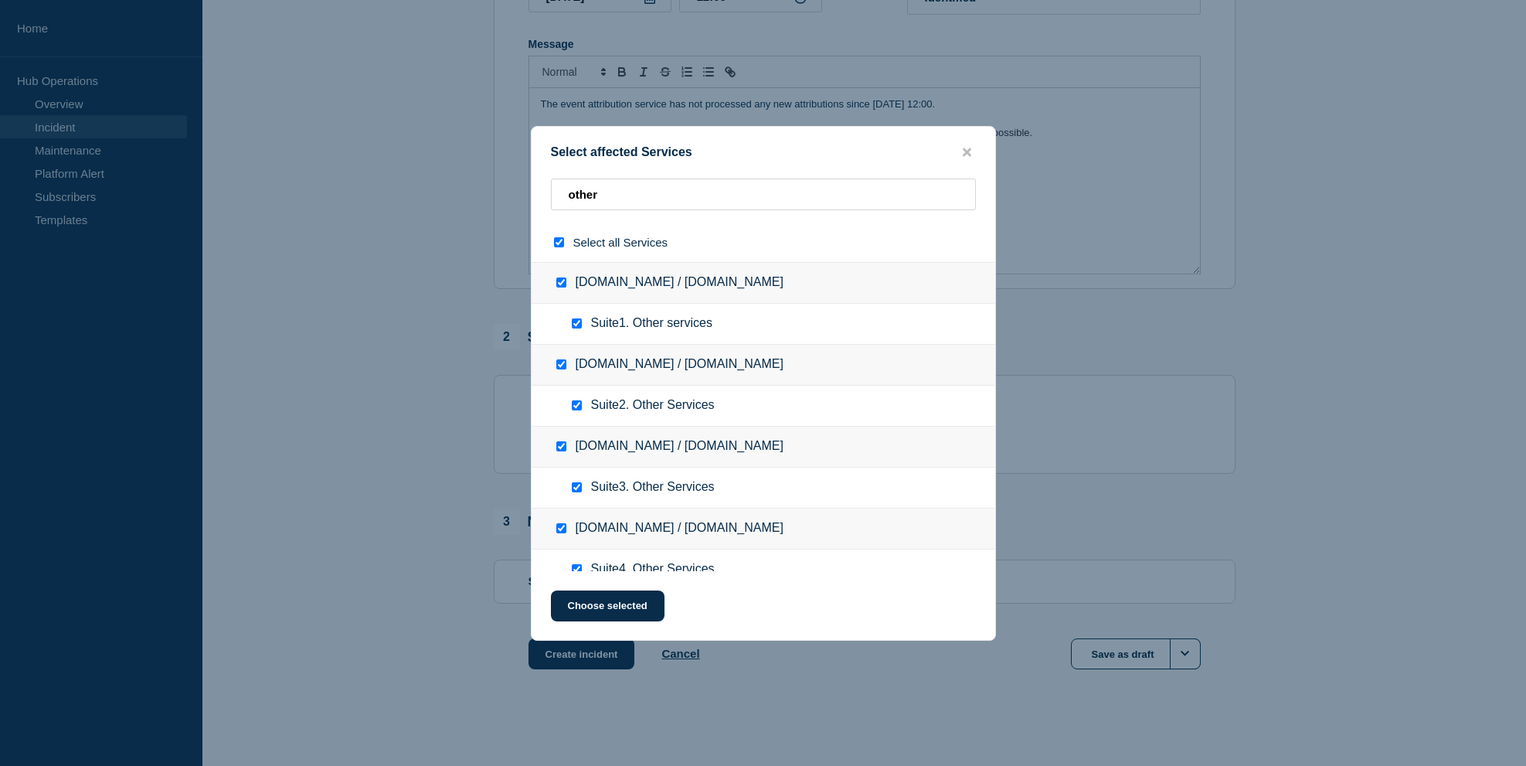
checkbox input "true"
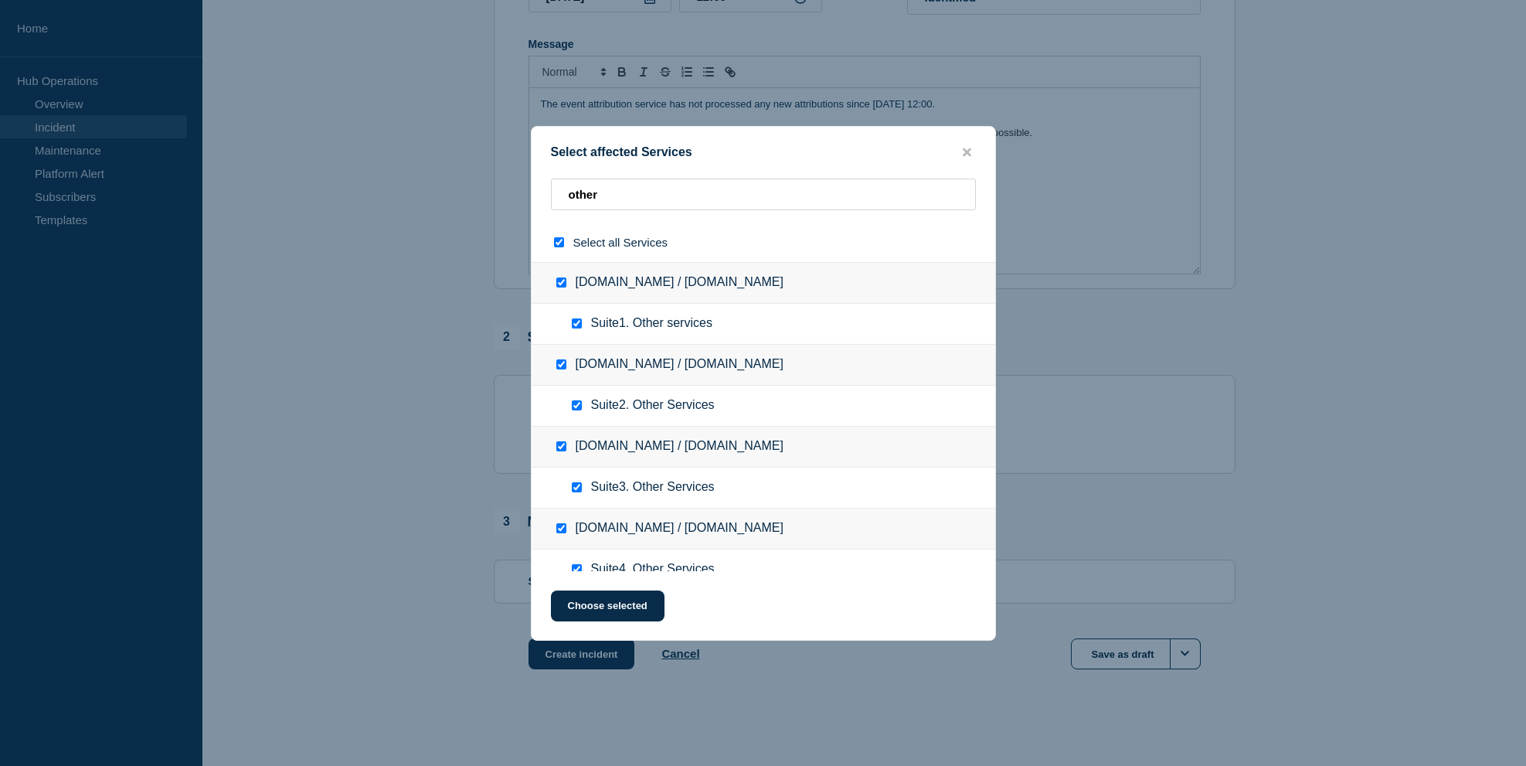
checkbox input "true"
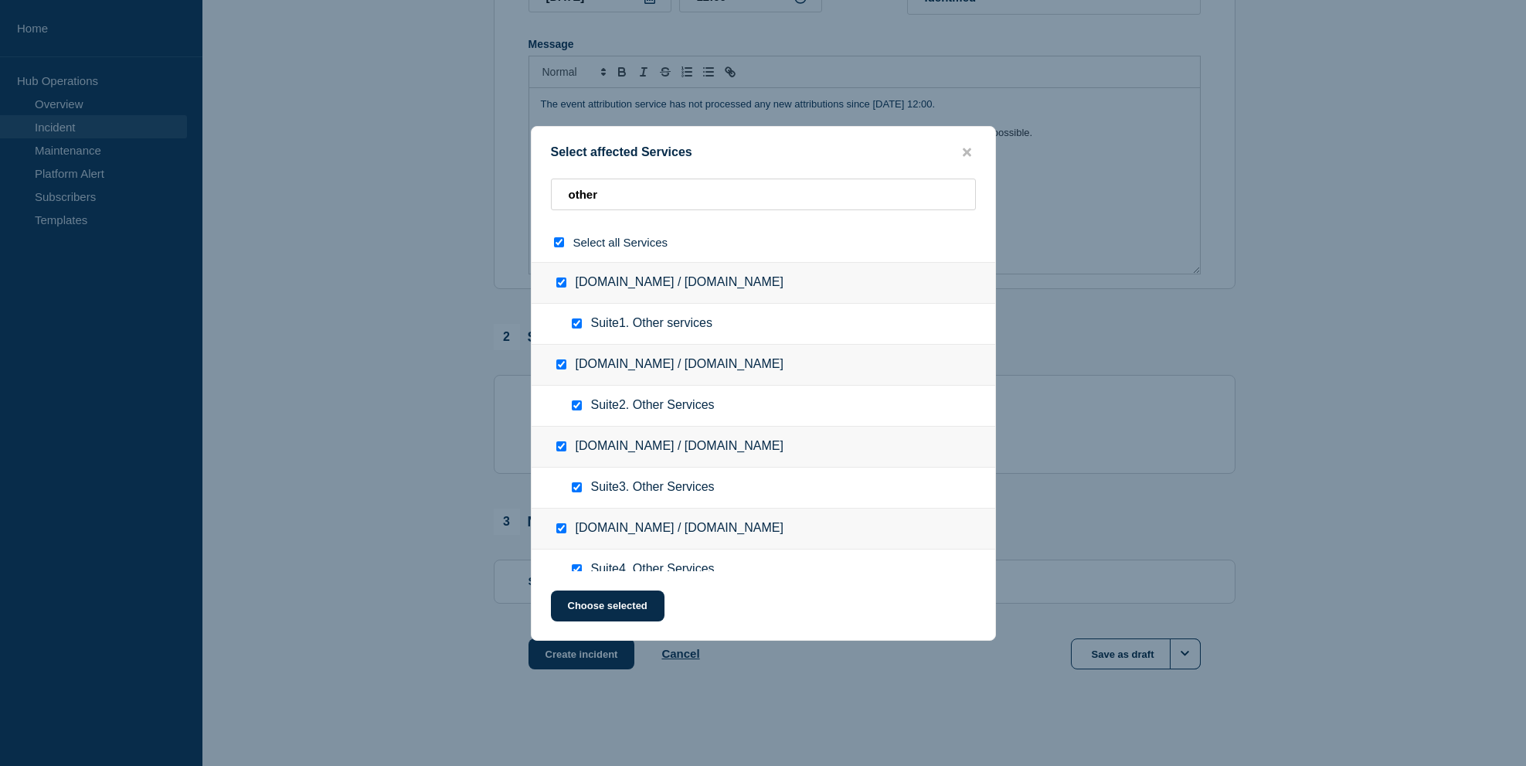
checkbox input "true"
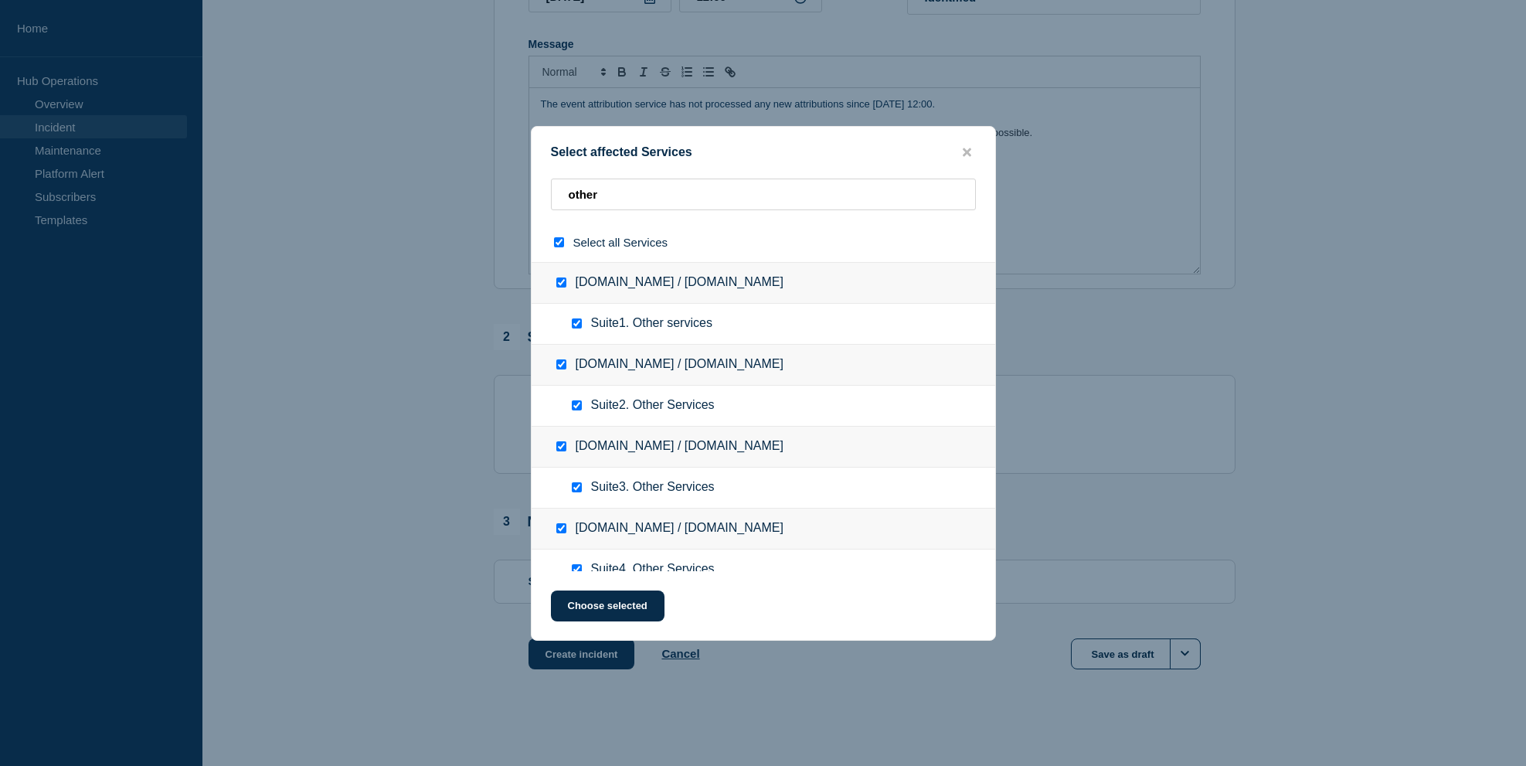
checkbox input "true"
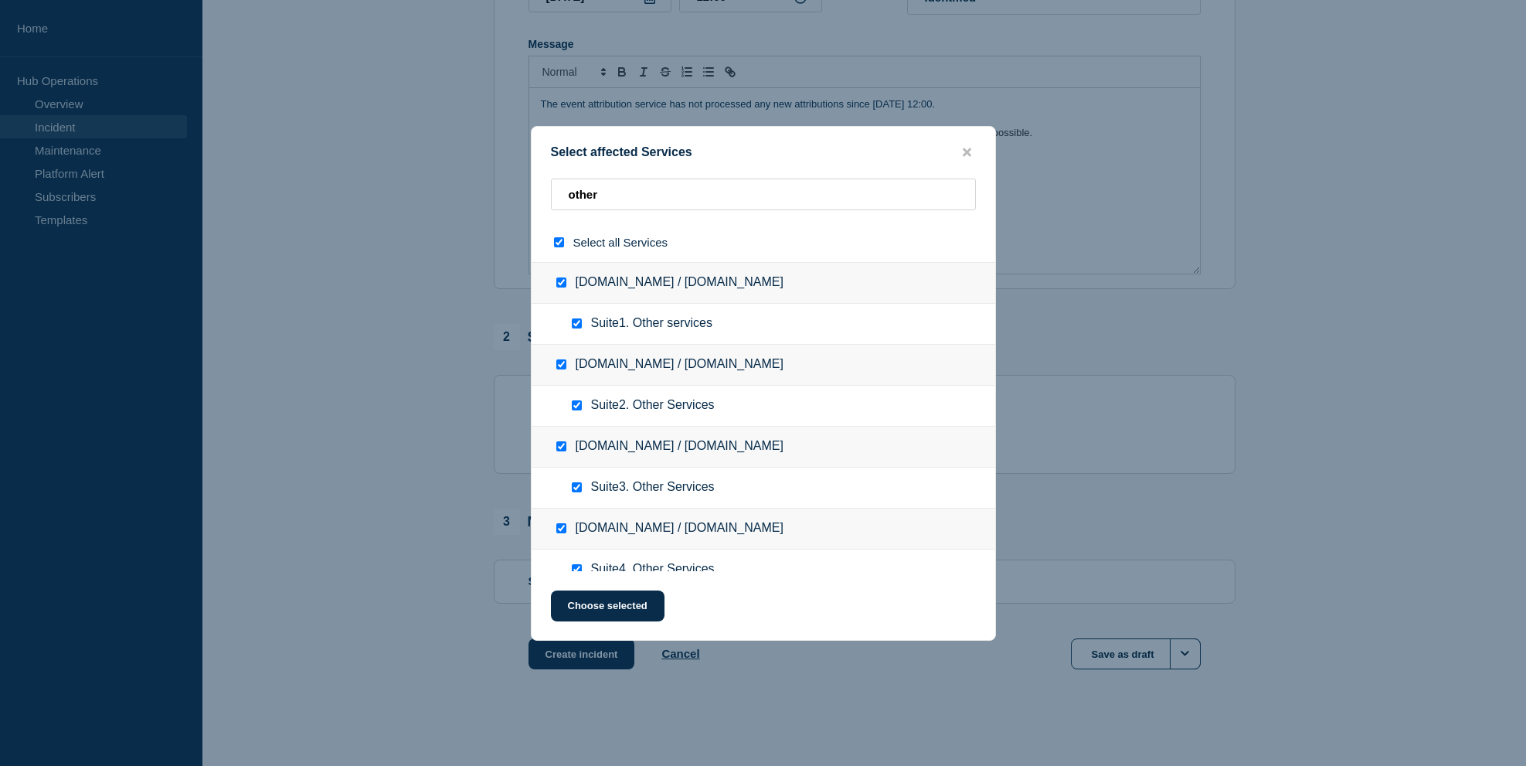
checkbox input "true"
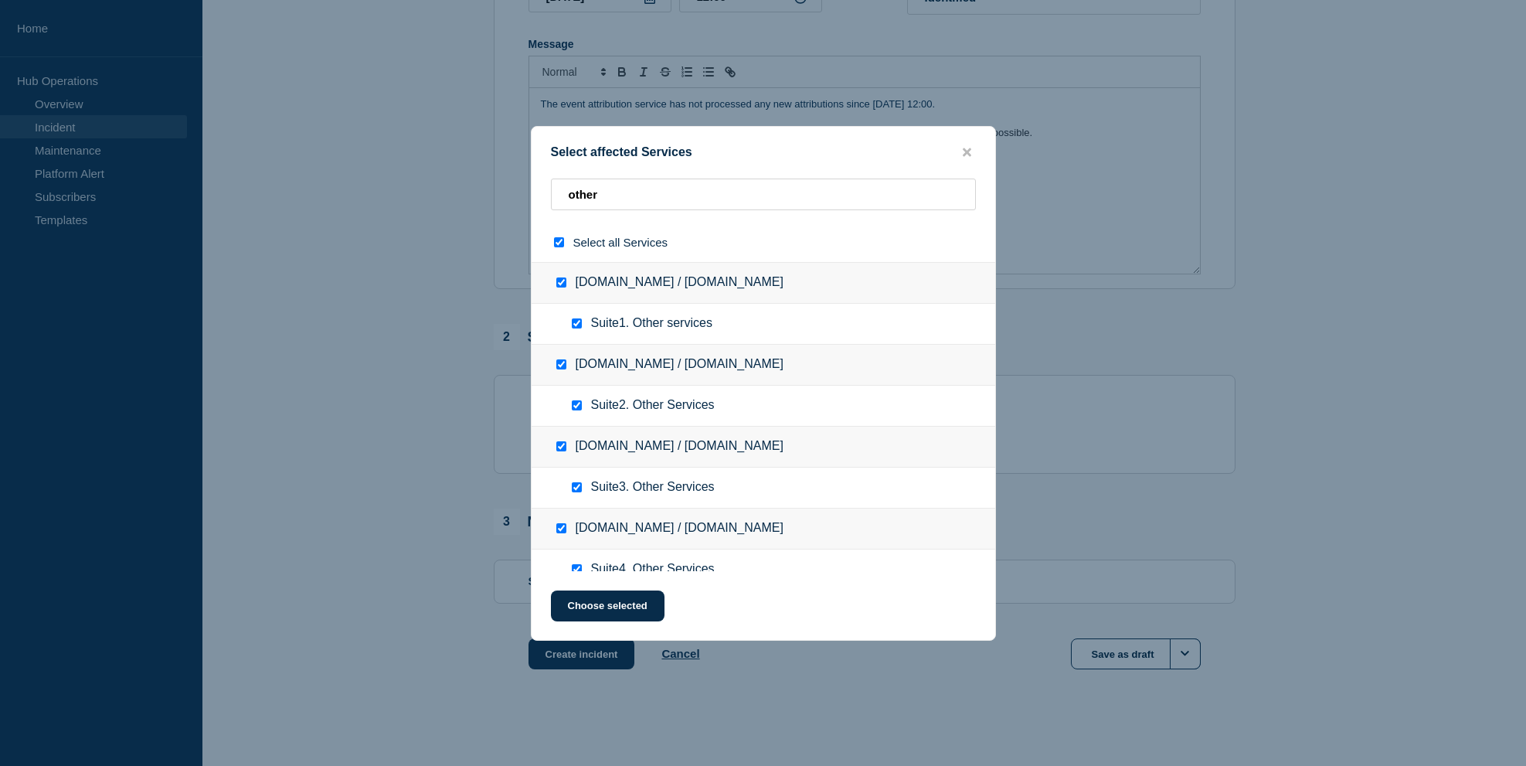
checkbox input "true"
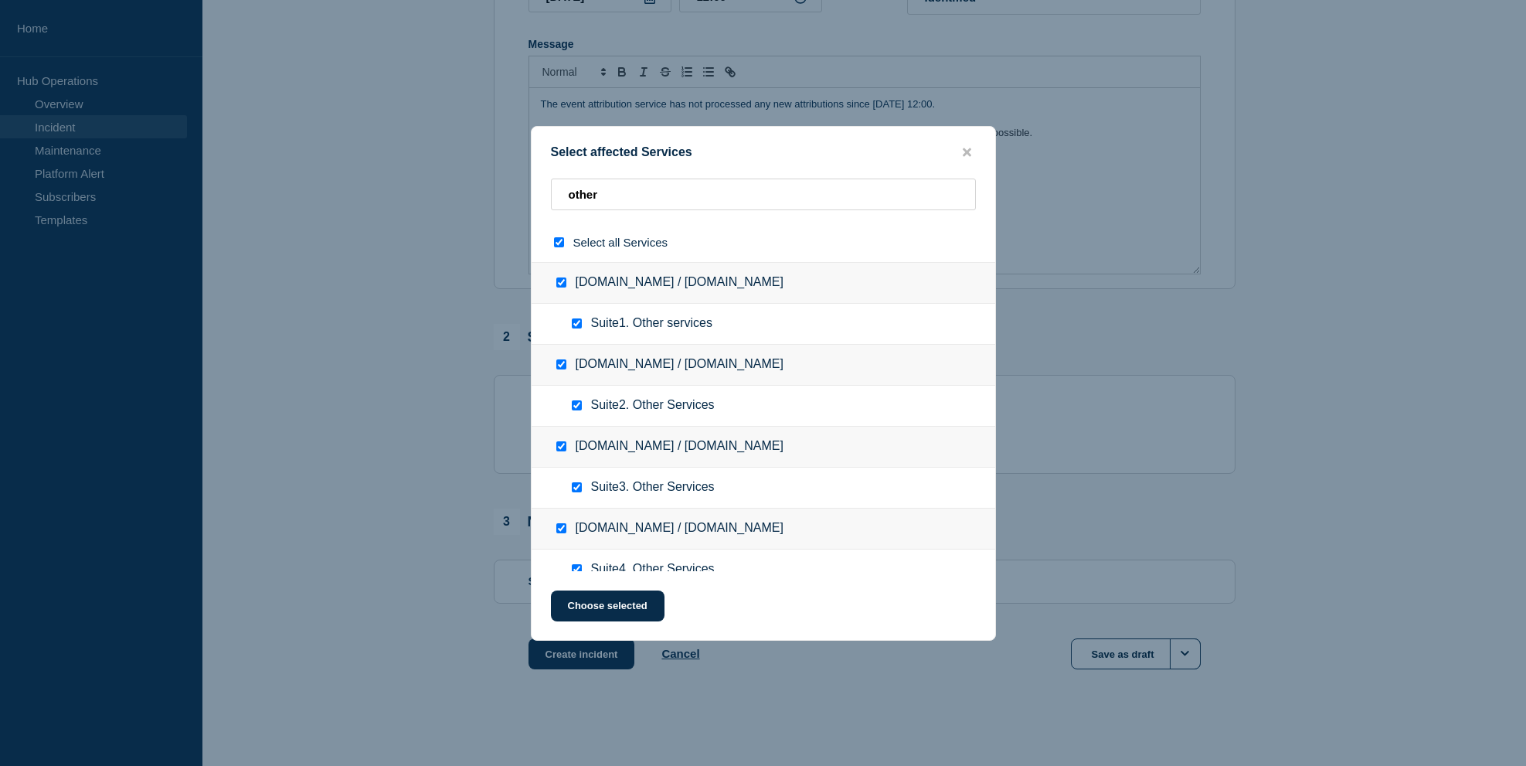
checkbox input "true"
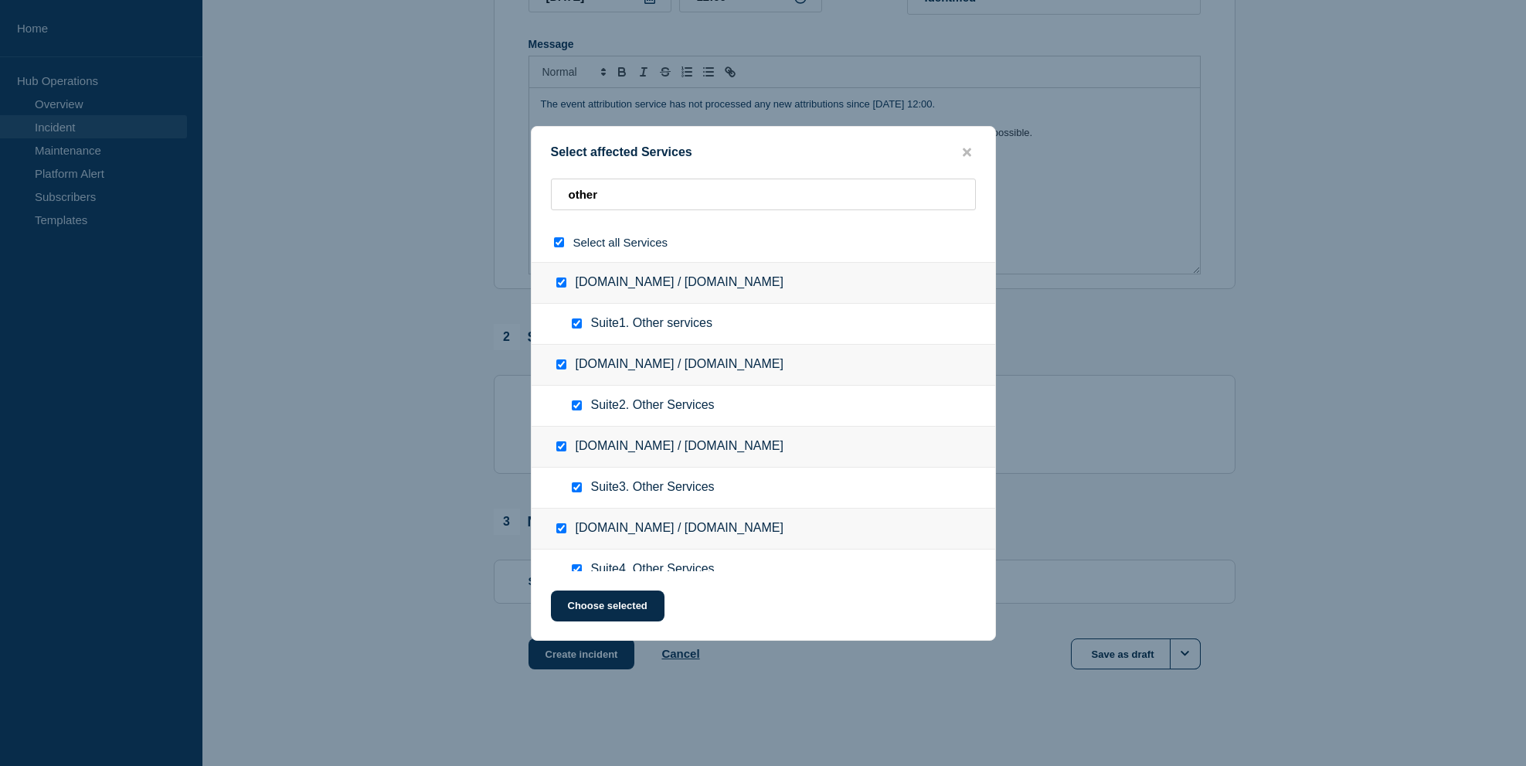
checkbox input "true"
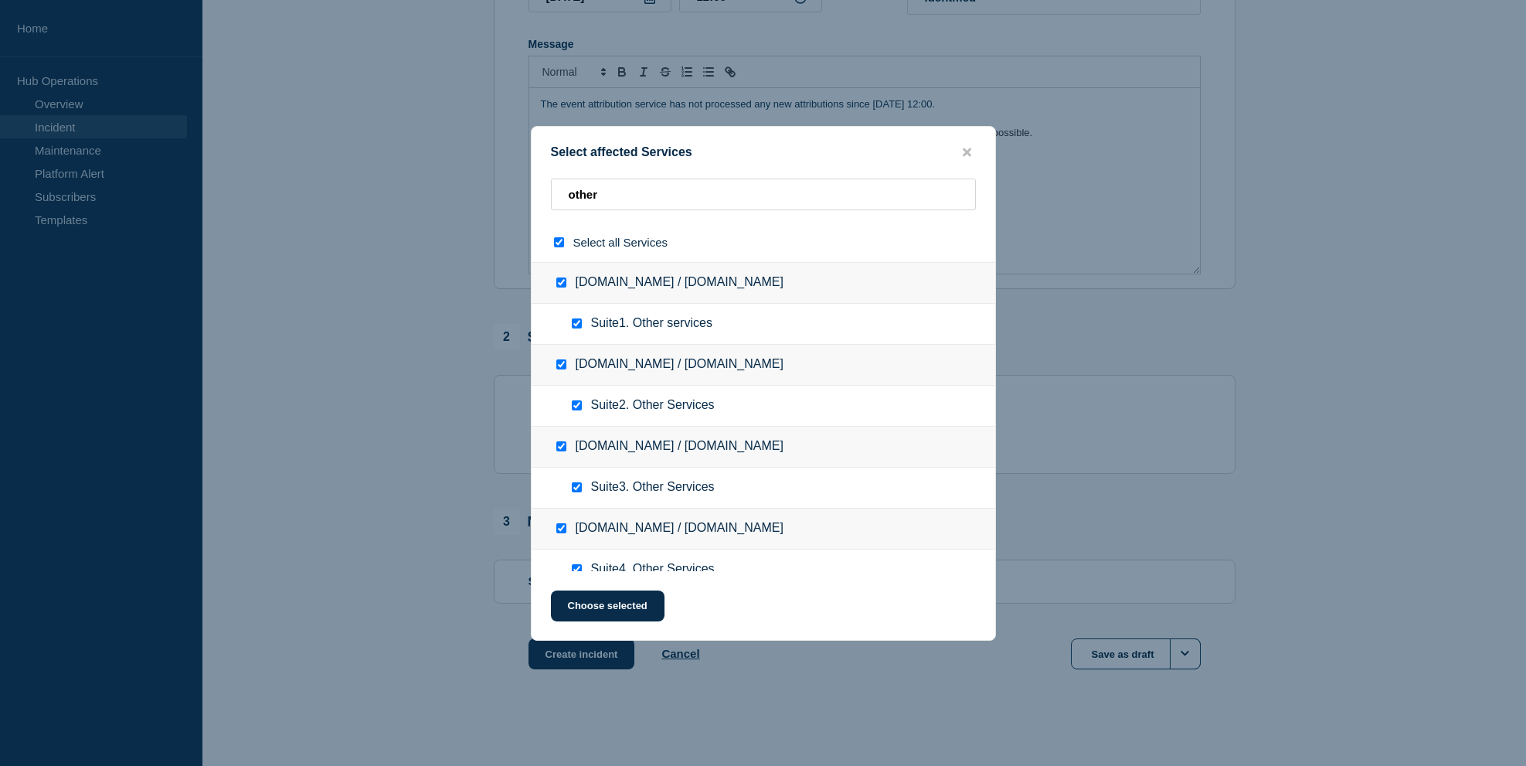
checkbox input "true"
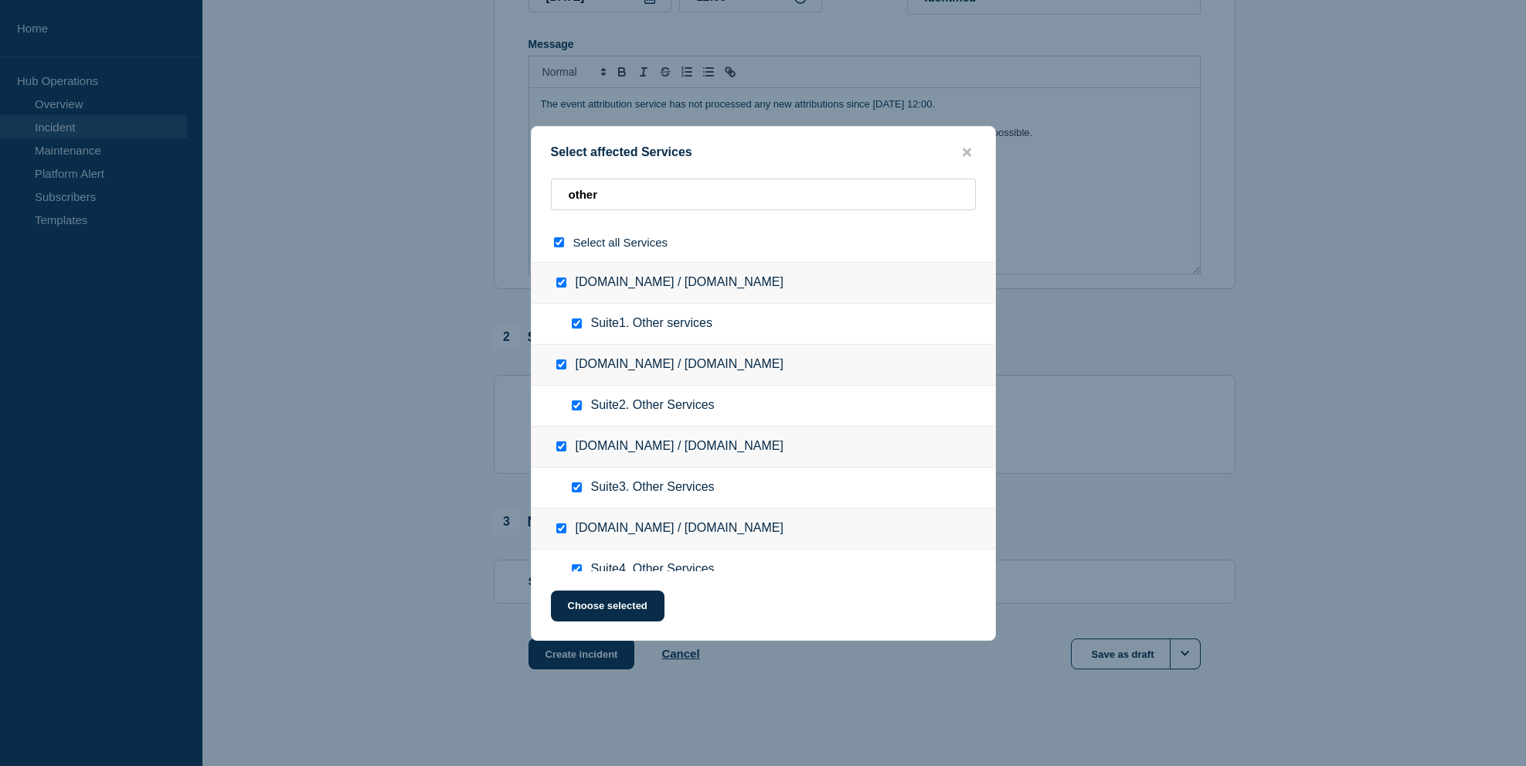
checkbox input "true"
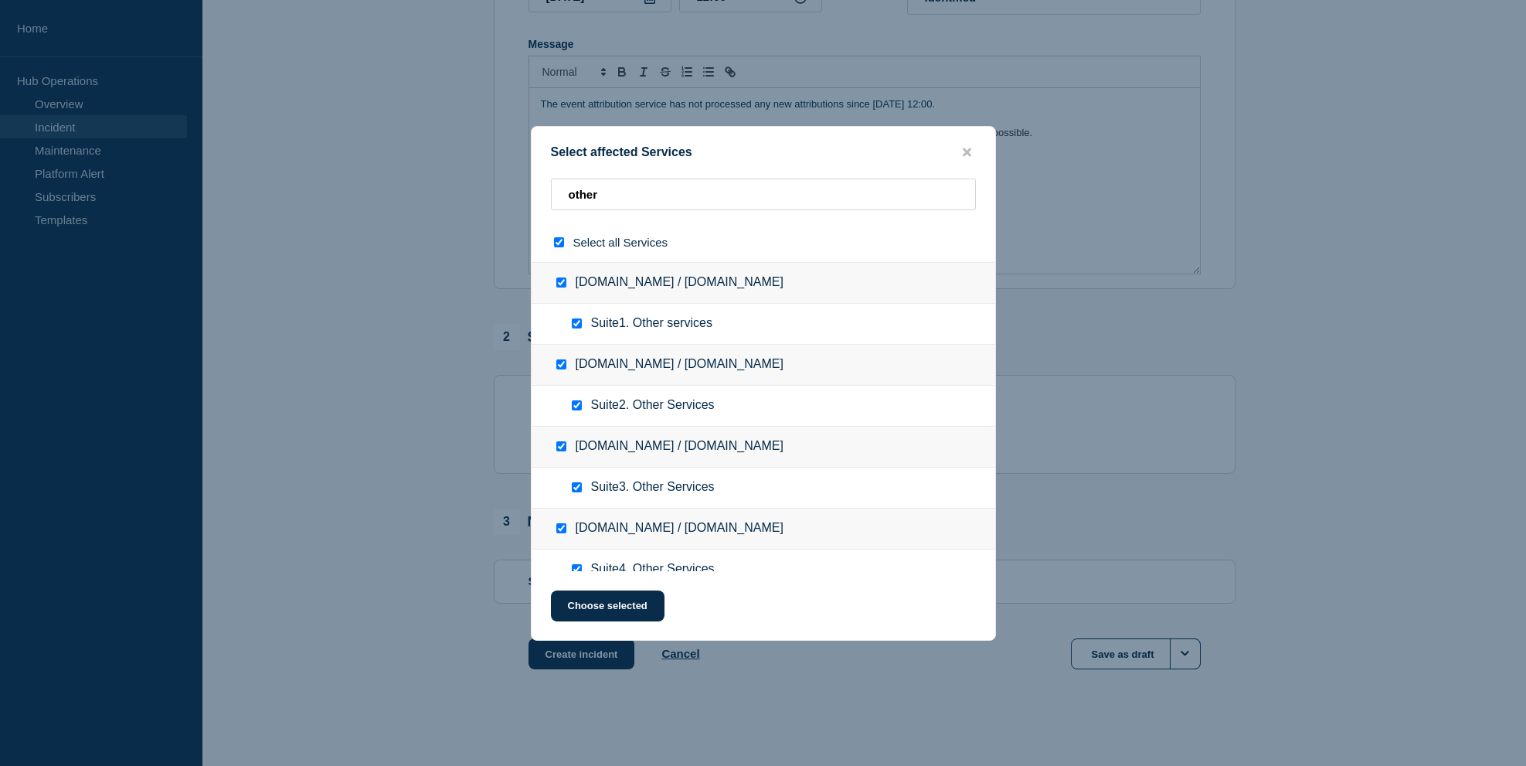
checkbox input "true"
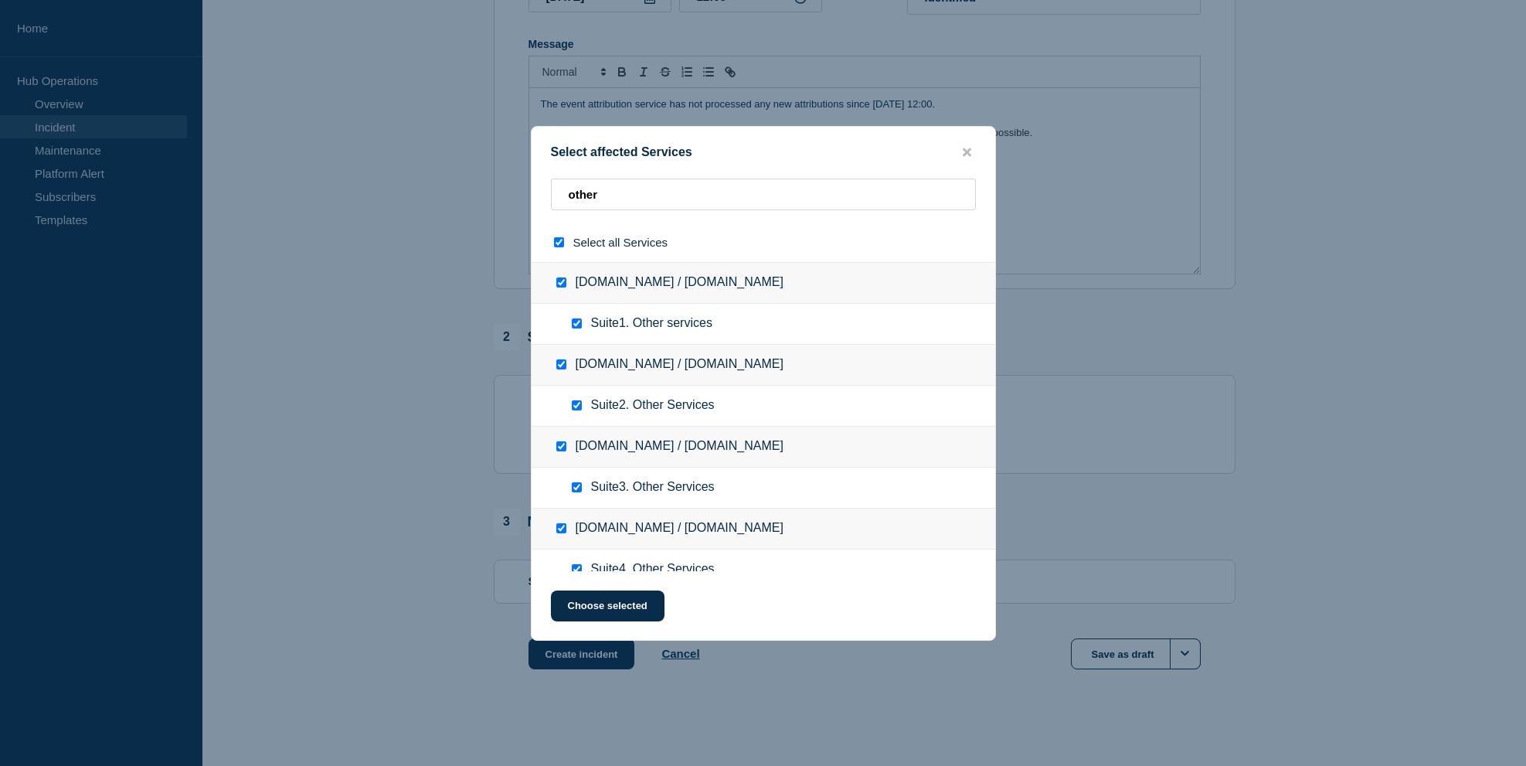
checkbox input "true"
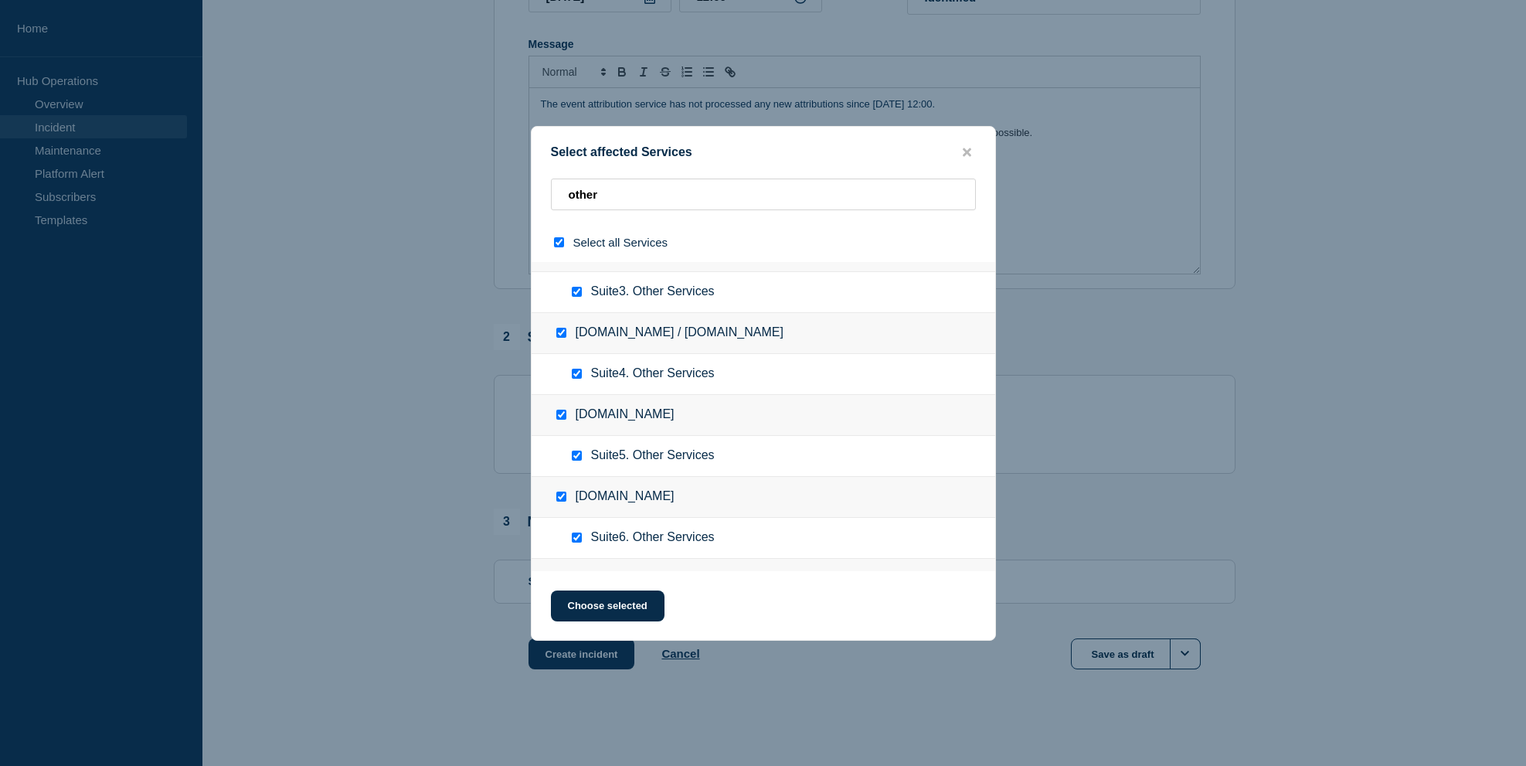
scroll to position [232, 0]
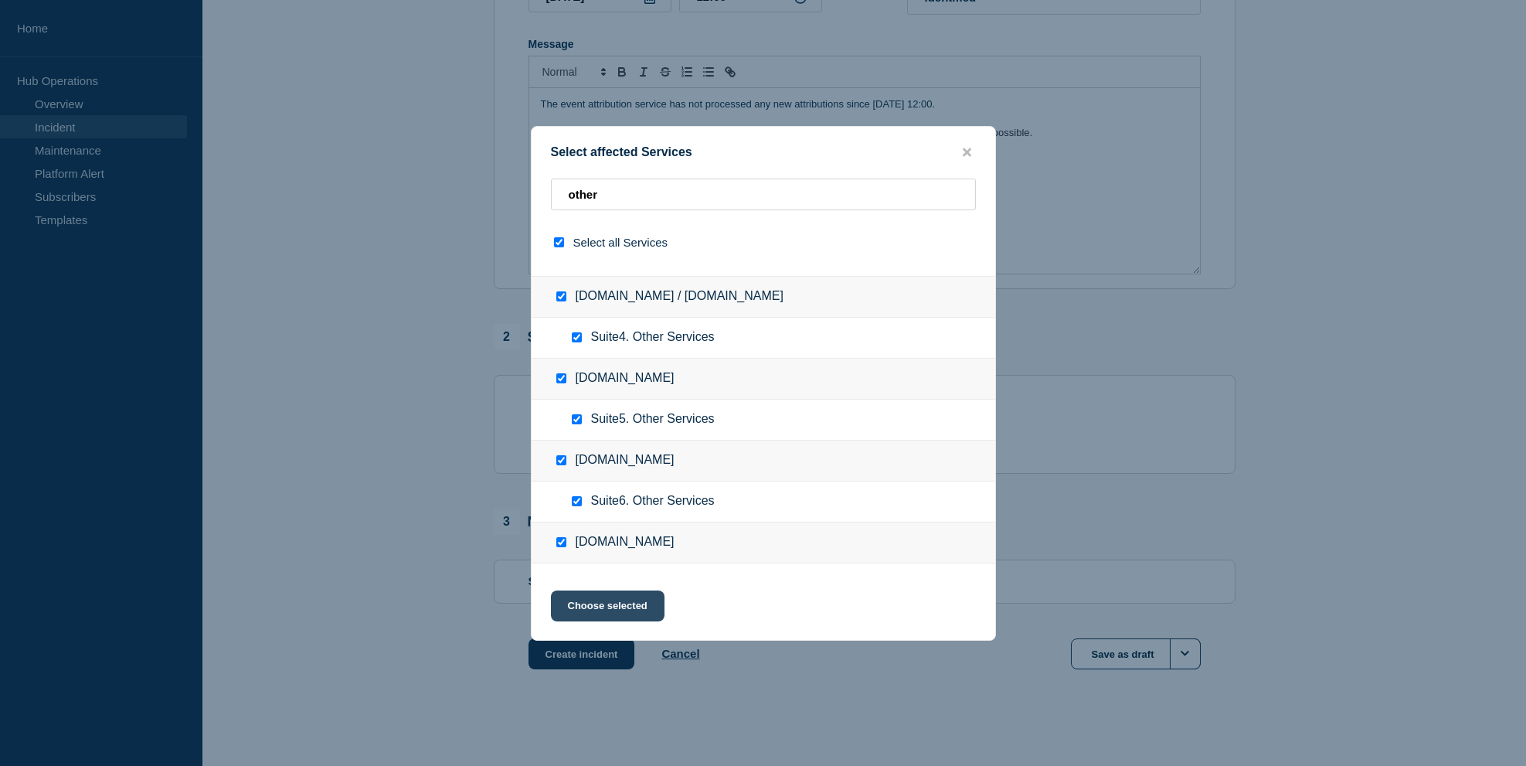
click at [615, 603] on button "Choose selected" at bounding box center [608, 605] width 114 height 31
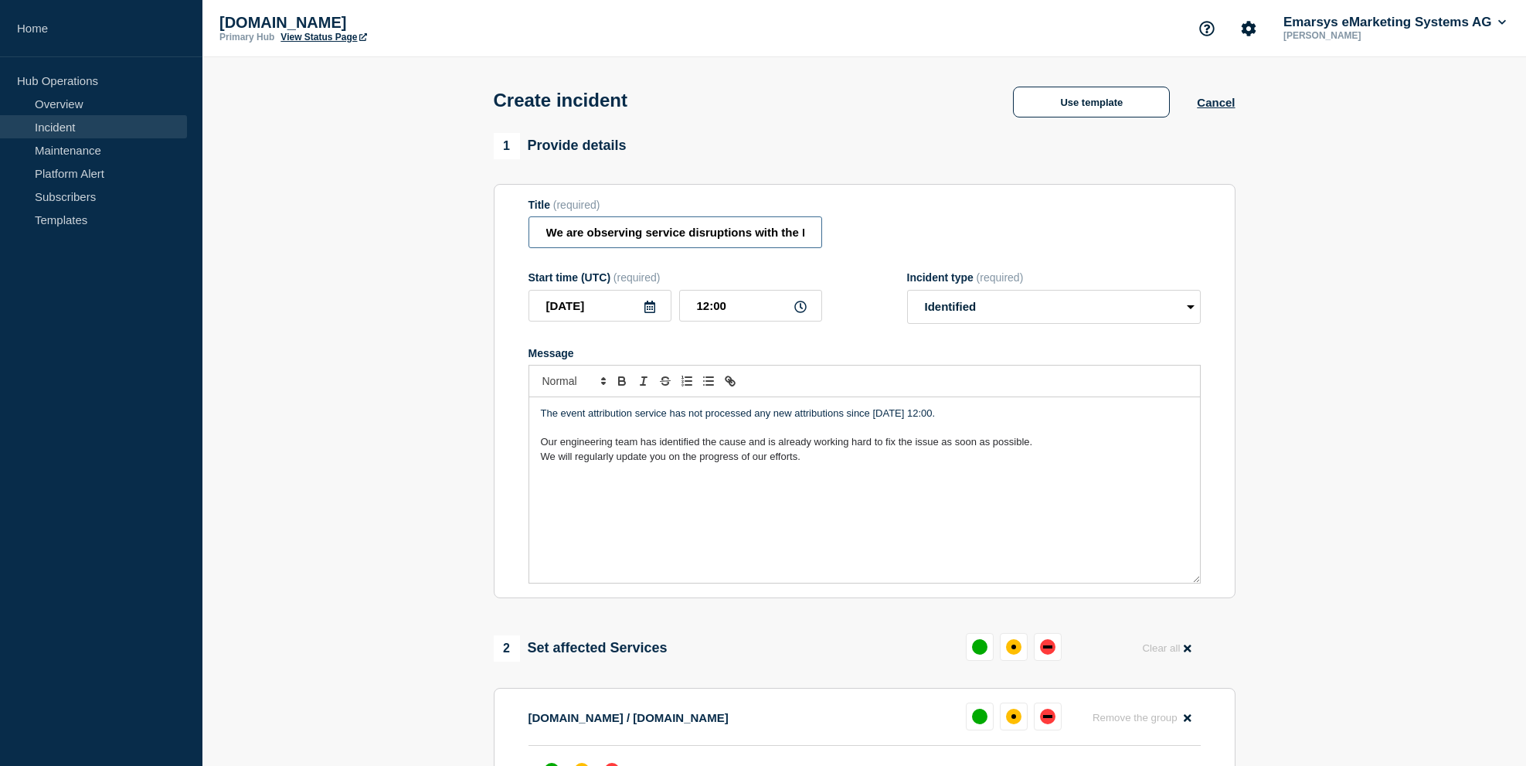
scroll to position [0, 139]
drag, startPoint x: 561, startPoint y: 238, endPoint x: 860, endPoint y: 241, distance: 299.0
click at [860, 241] on div "Title (required) We are observing service disruptions with the Event Attributio…" at bounding box center [864, 224] width 672 height 50
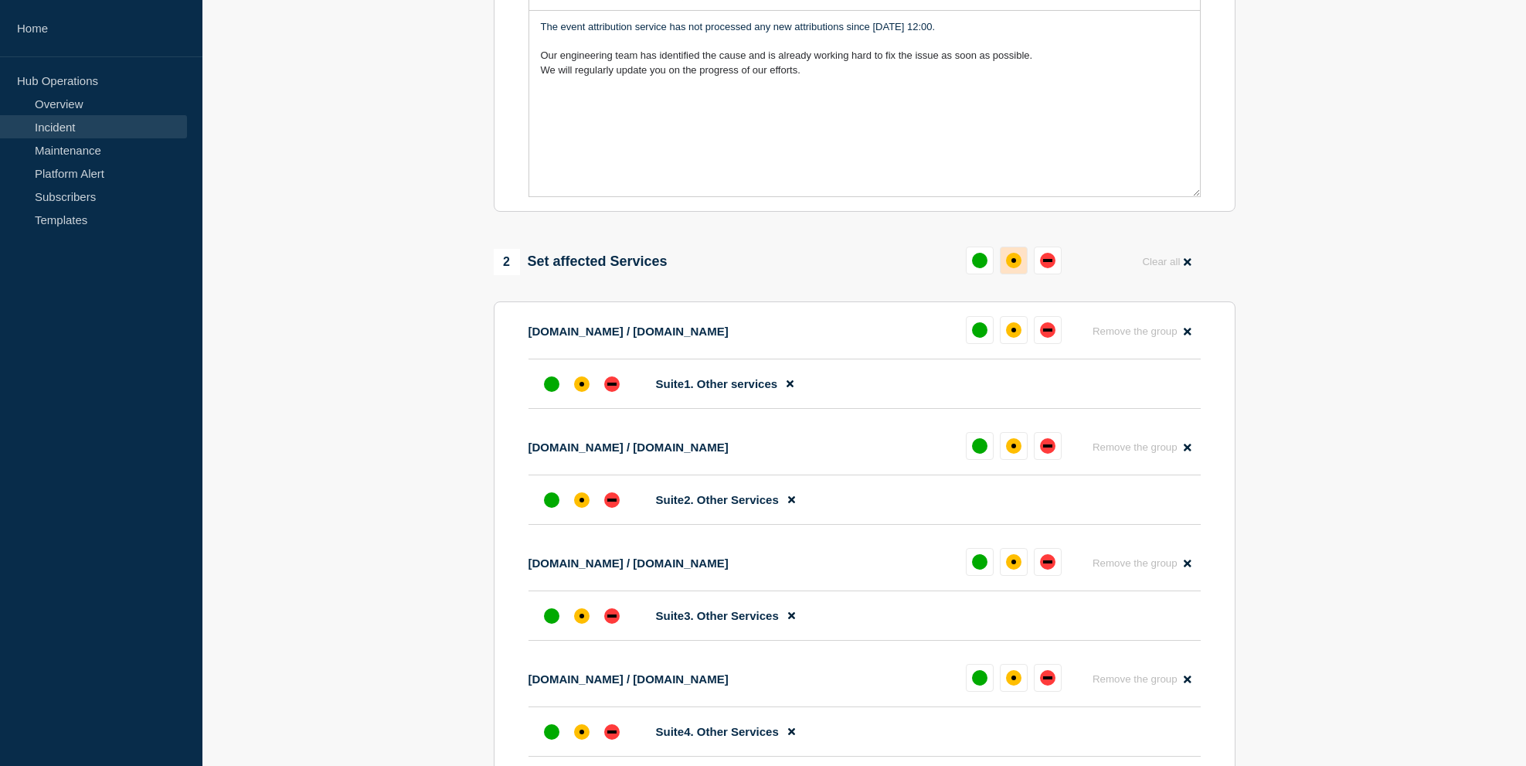
scroll to position [0, 0]
click at [1007, 263] on div "affected" at bounding box center [1013, 260] width 15 height 15
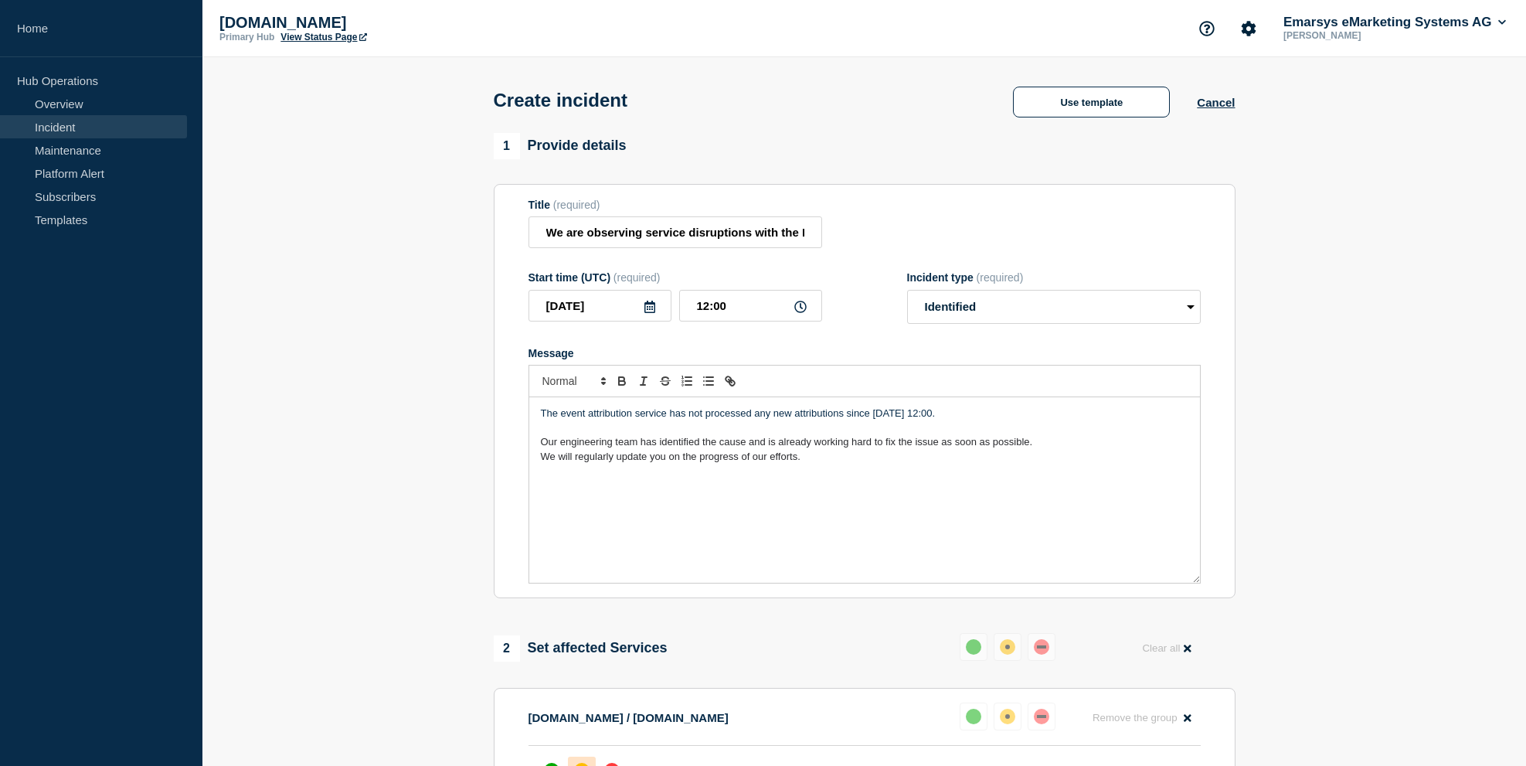
click at [762, 420] on p "The event attribution service has not processed any new attributions since [DAT…" at bounding box center [864, 413] width 647 height 14
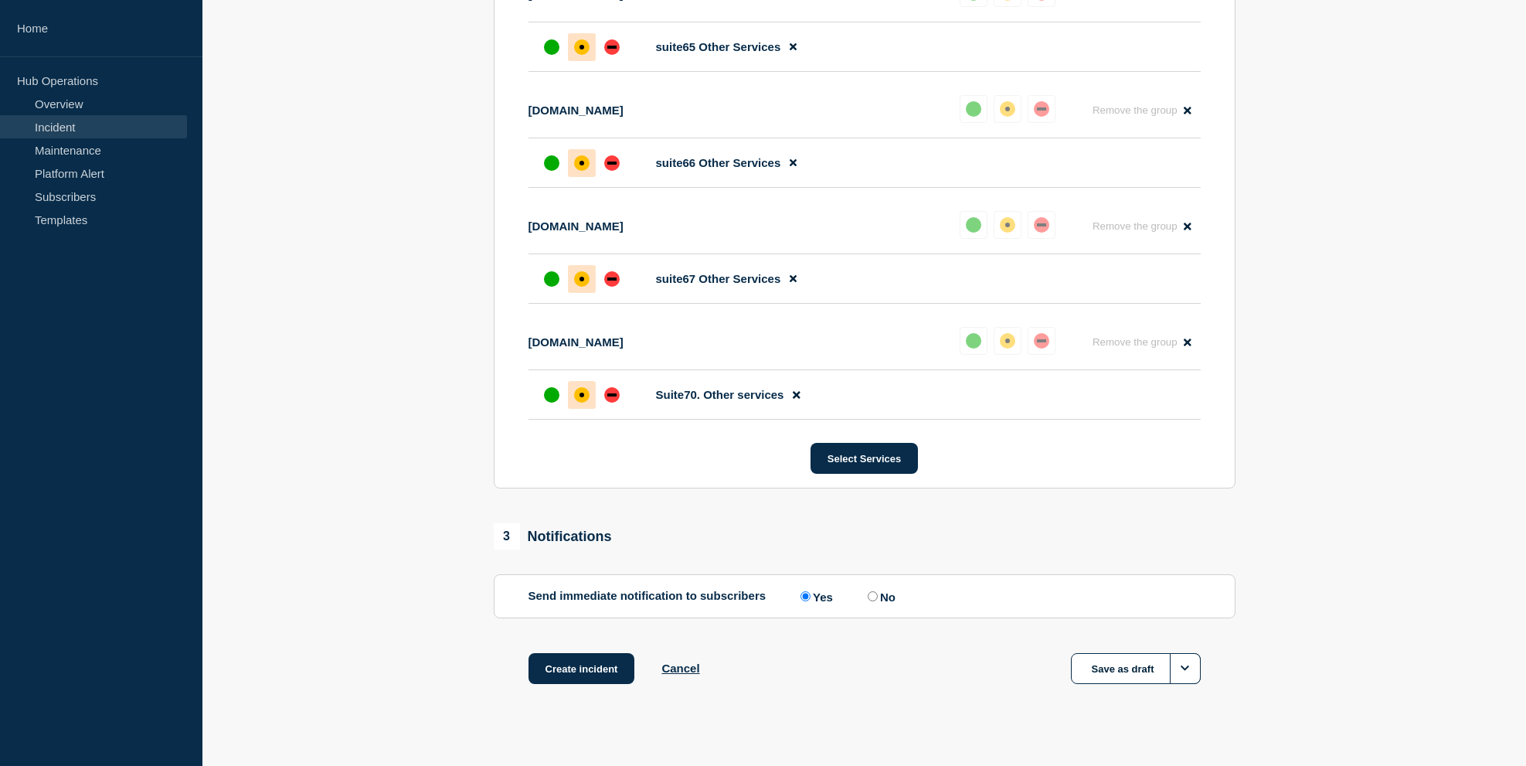
scroll to position [8163, 0]
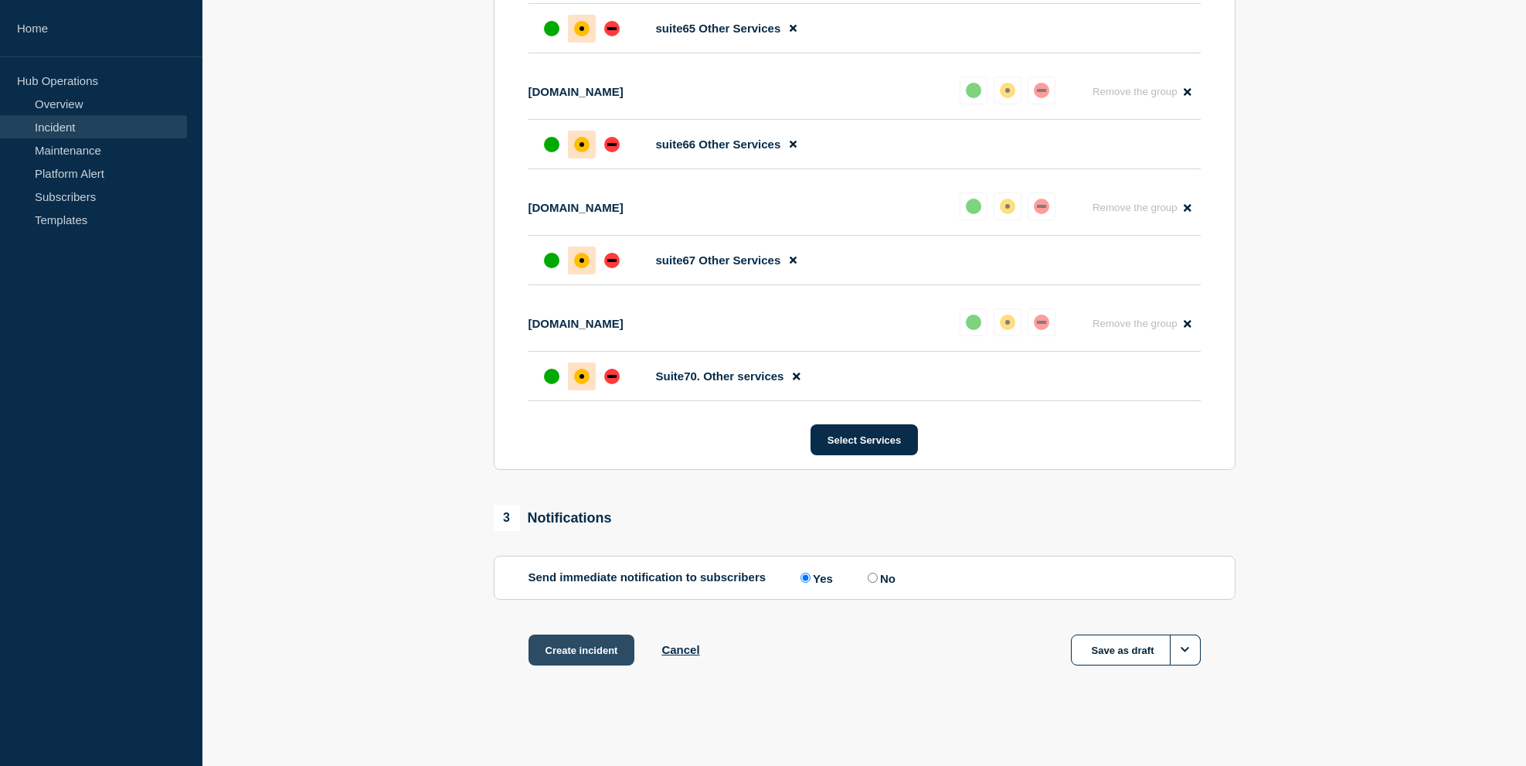
click at [584, 654] on button "Create incident" at bounding box center [581, 649] width 107 height 31
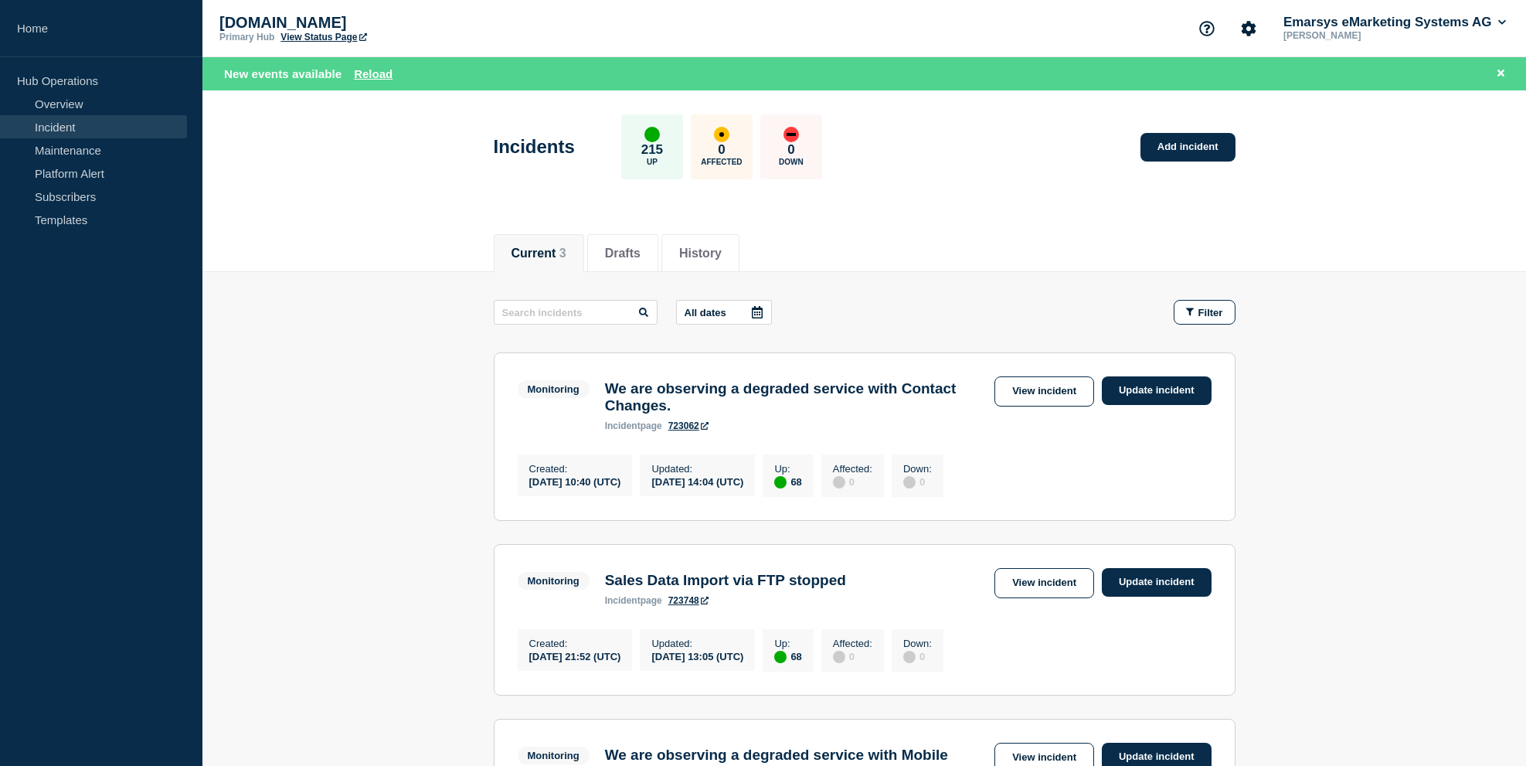
click at [926, 176] on div "Incidents 215 Up 0 Affected 0 Down Add incident" at bounding box center [864, 141] width 777 height 94
